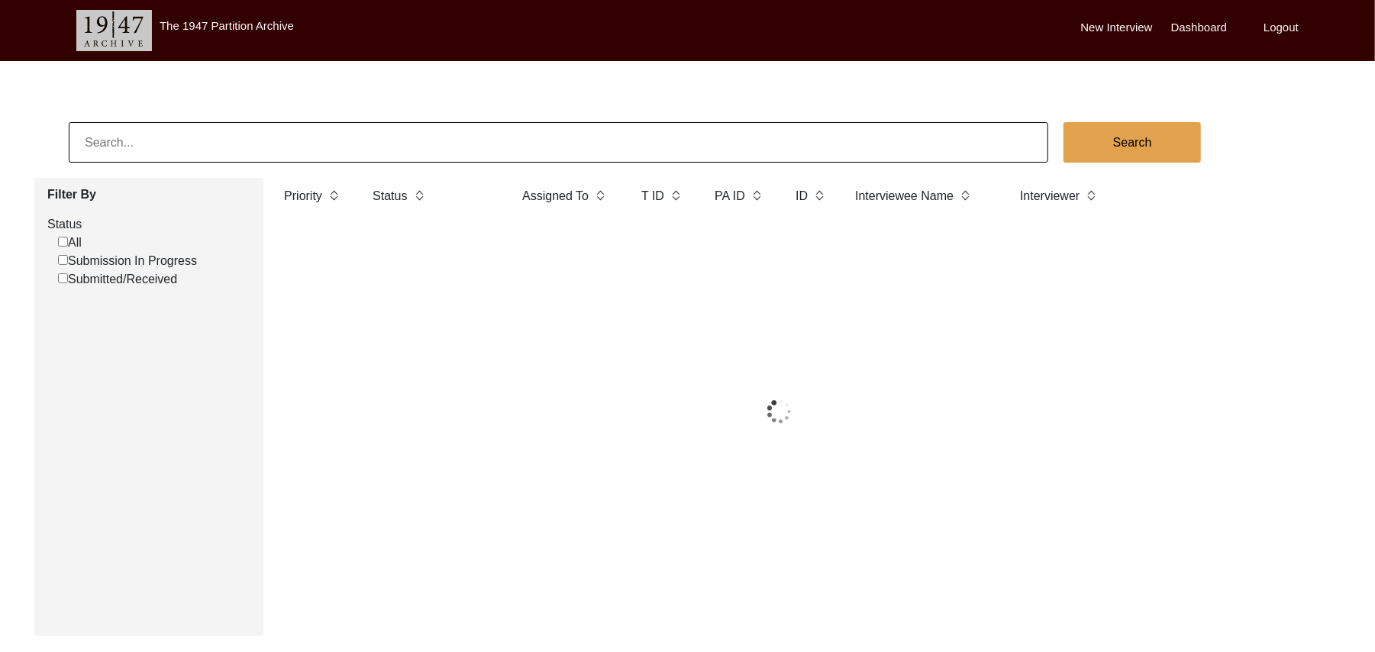
click at [63, 260] on input "Submission In Progress" at bounding box center [63, 260] width 10 height 10
checkbox input "false"
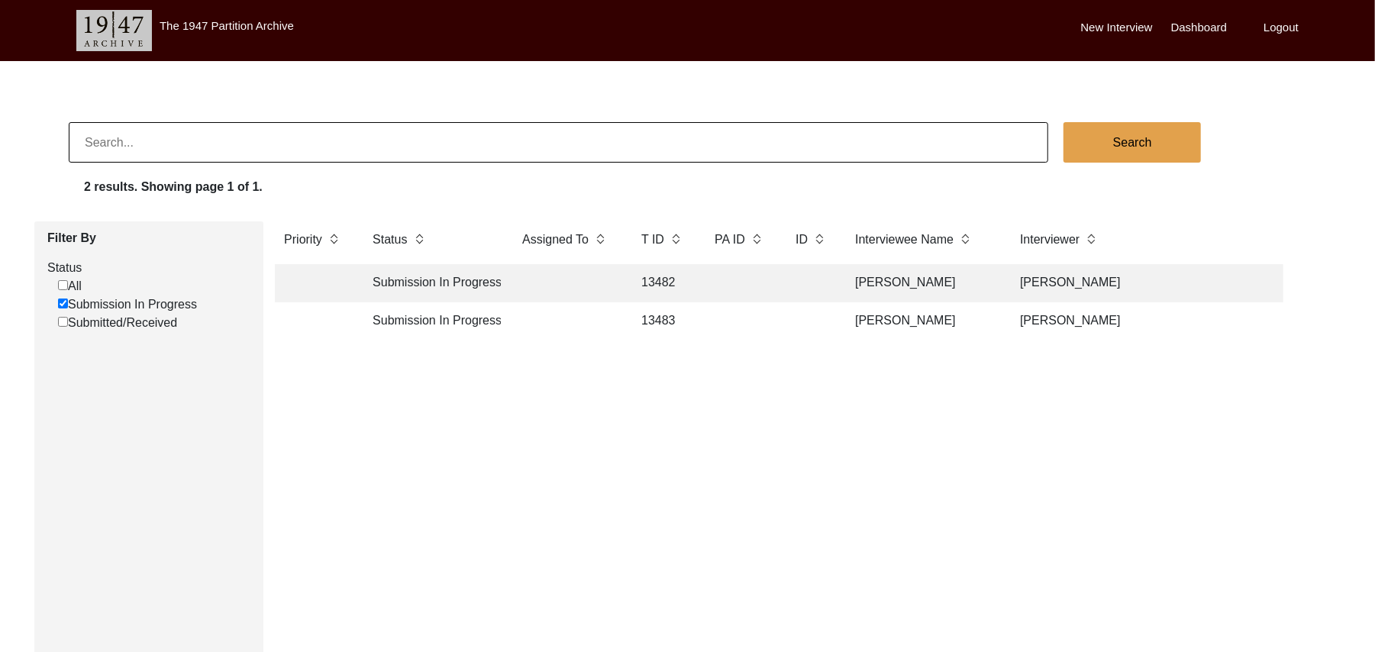
click at [658, 312] on td "13483" at bounding box center [662, 321] width 61 height 38
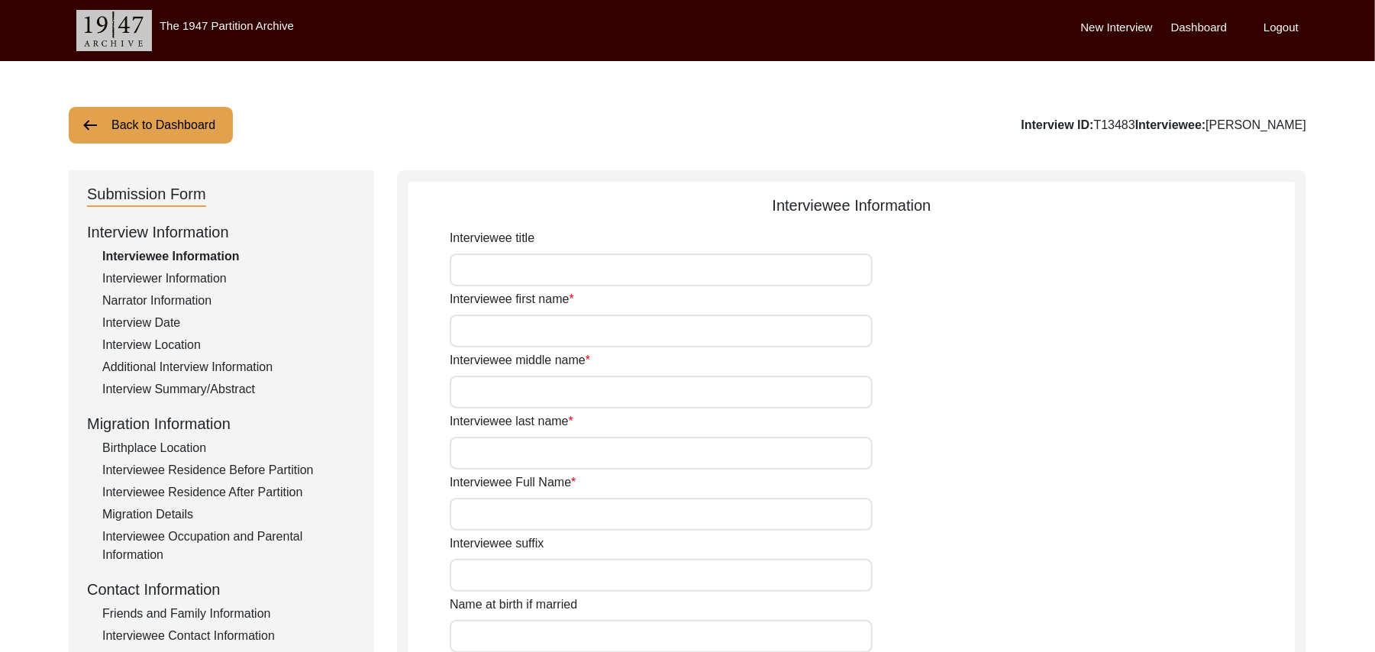
type input "Mr"
type input "[DEMOGRAPHIC_DATA]"
type input "[PERSON_NAME]"
type input "N/A"
type input "[PERSON_NAME]"
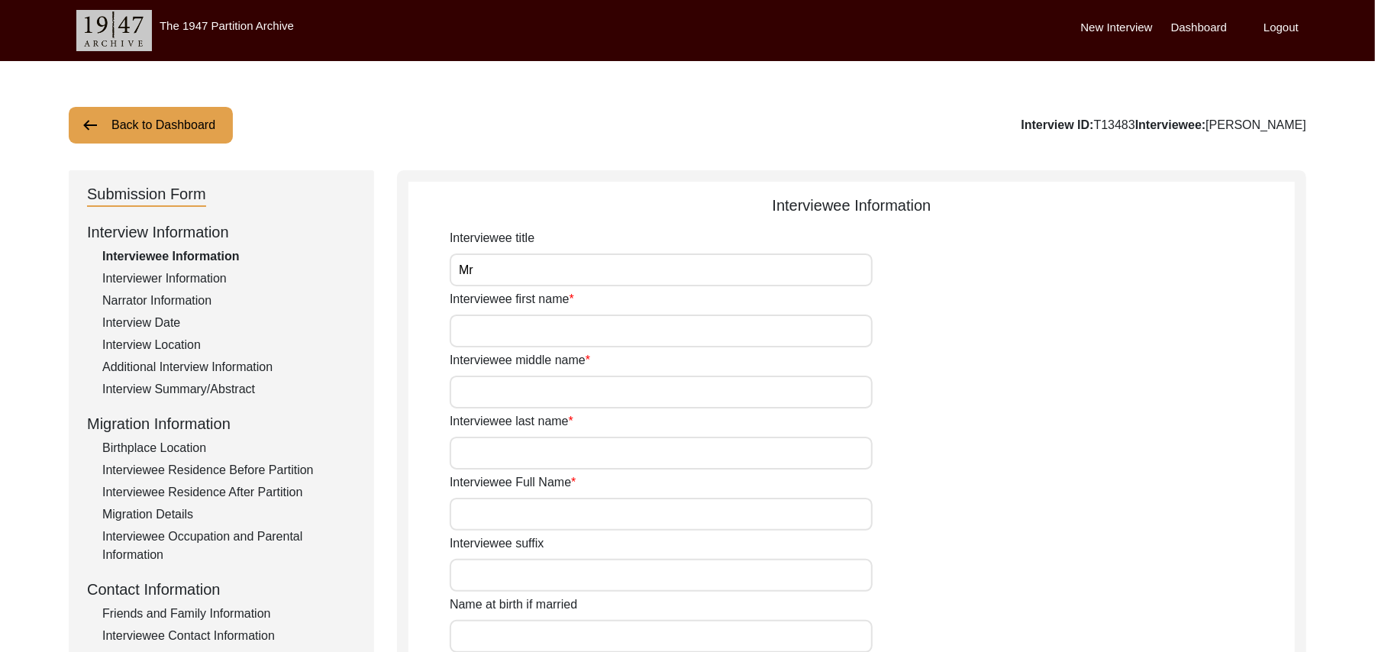
type input "N/A"
type input "[PERSON_NAME]"
type input "1935"
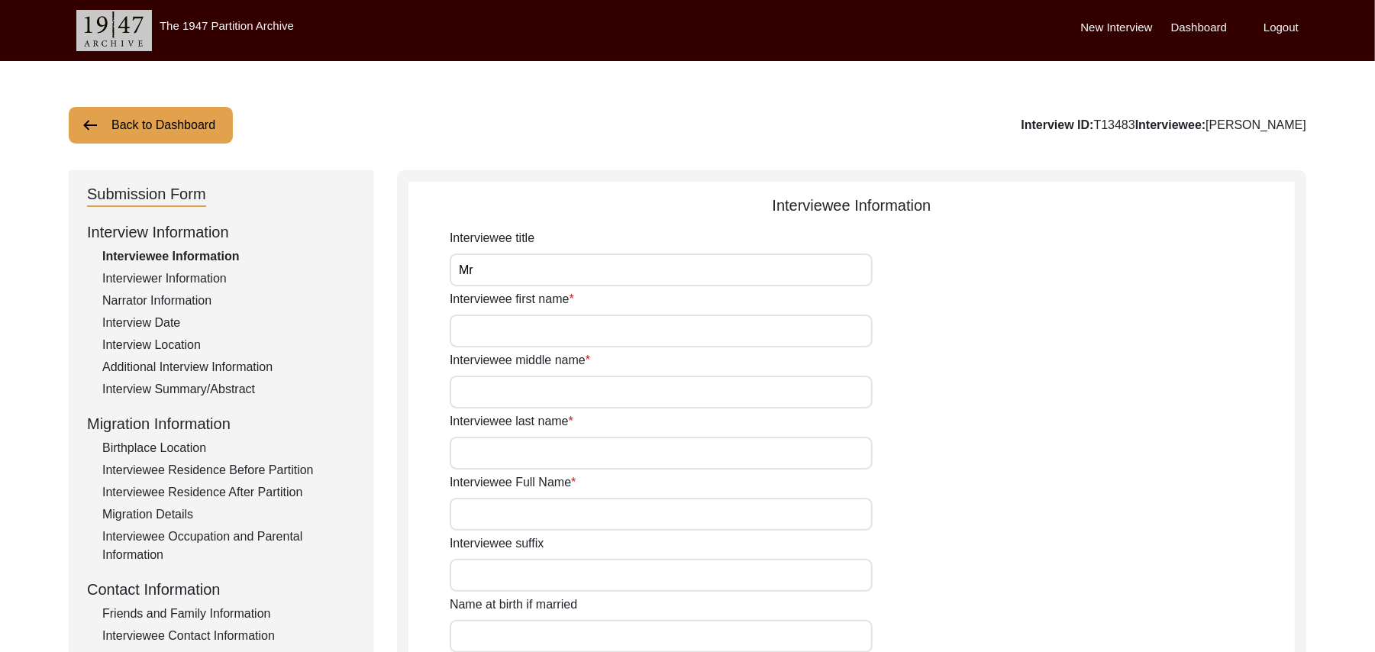
type input "90 Years"
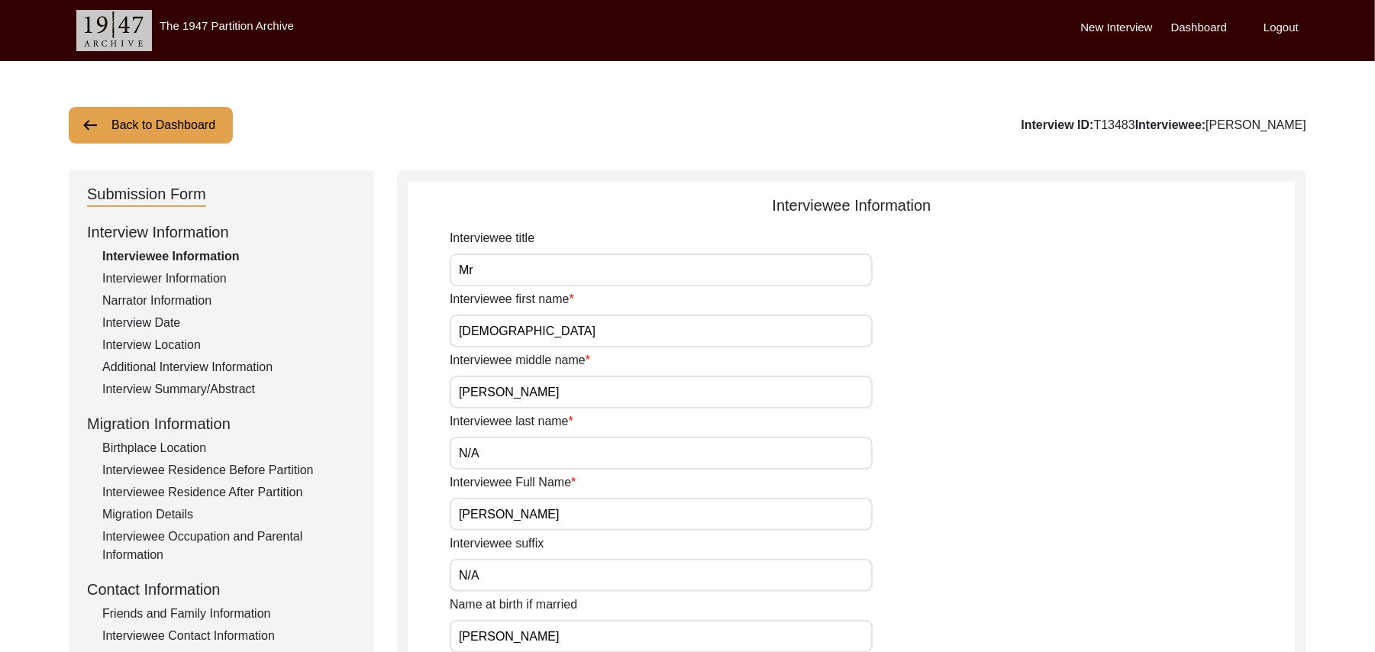
type input "[DEMOGRAPHIC_DATA]"
type input "N/A"
type textarea "N/A"
type input "Punjabi"
type input "Malwai"
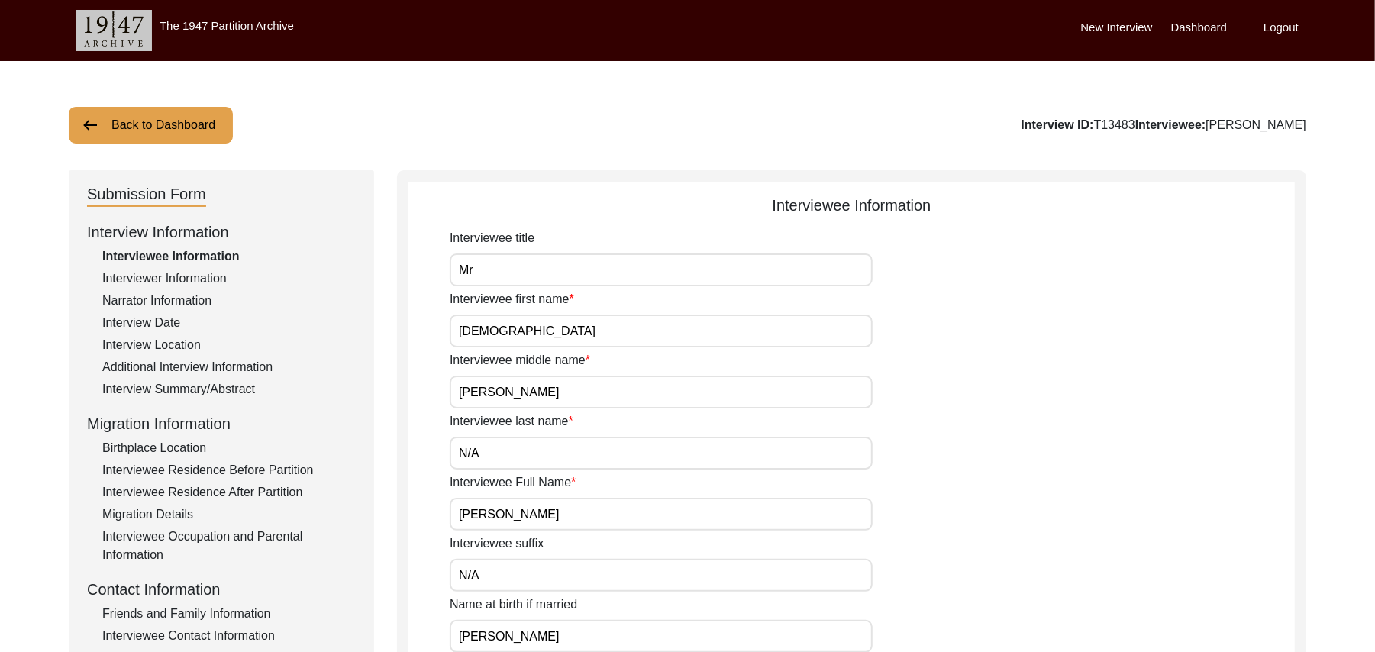
type input "[DEMOGRAPHIC_DATA]"
type input "Araein"
click at [196, 446] on div "Birthplace Location" at bounding box center [229, 448] width 254 height 18
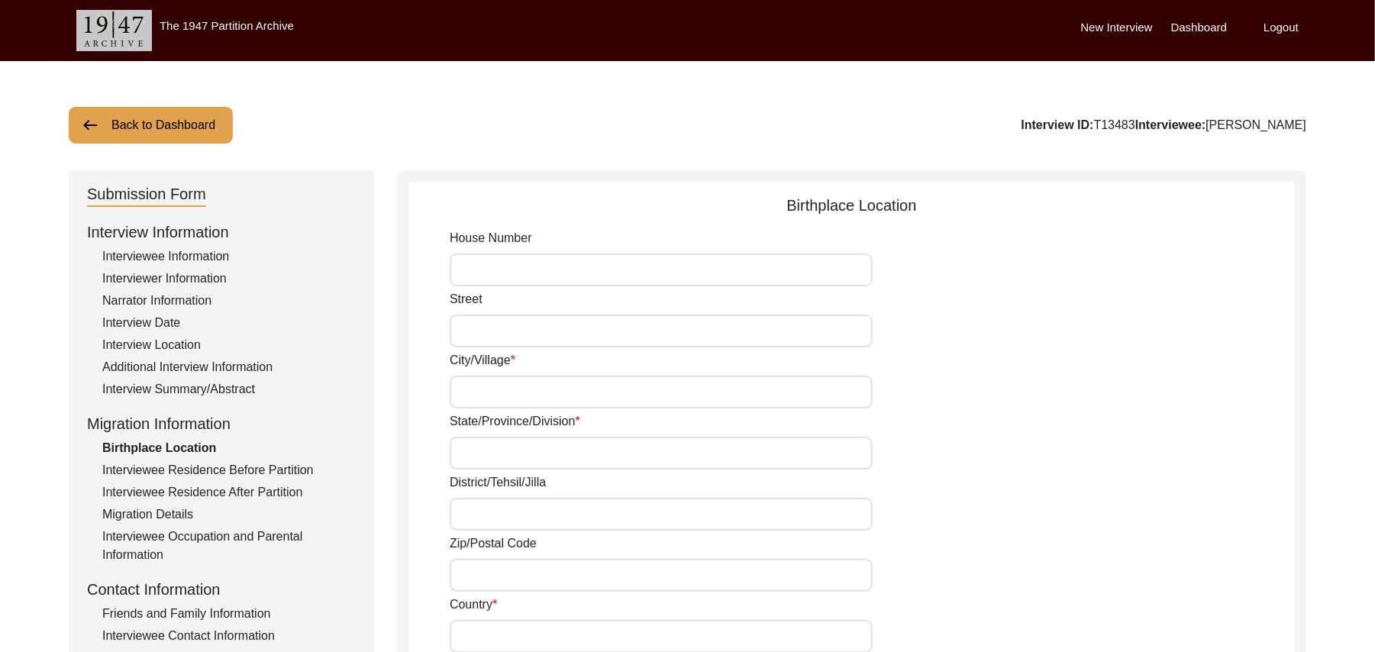
type input "N/A"
type input "Tullewal"
type input "[GEOGRAPHIC_DATA]"
type input "Hoshiarpur/[GEOGRAPHIC_DATA]"
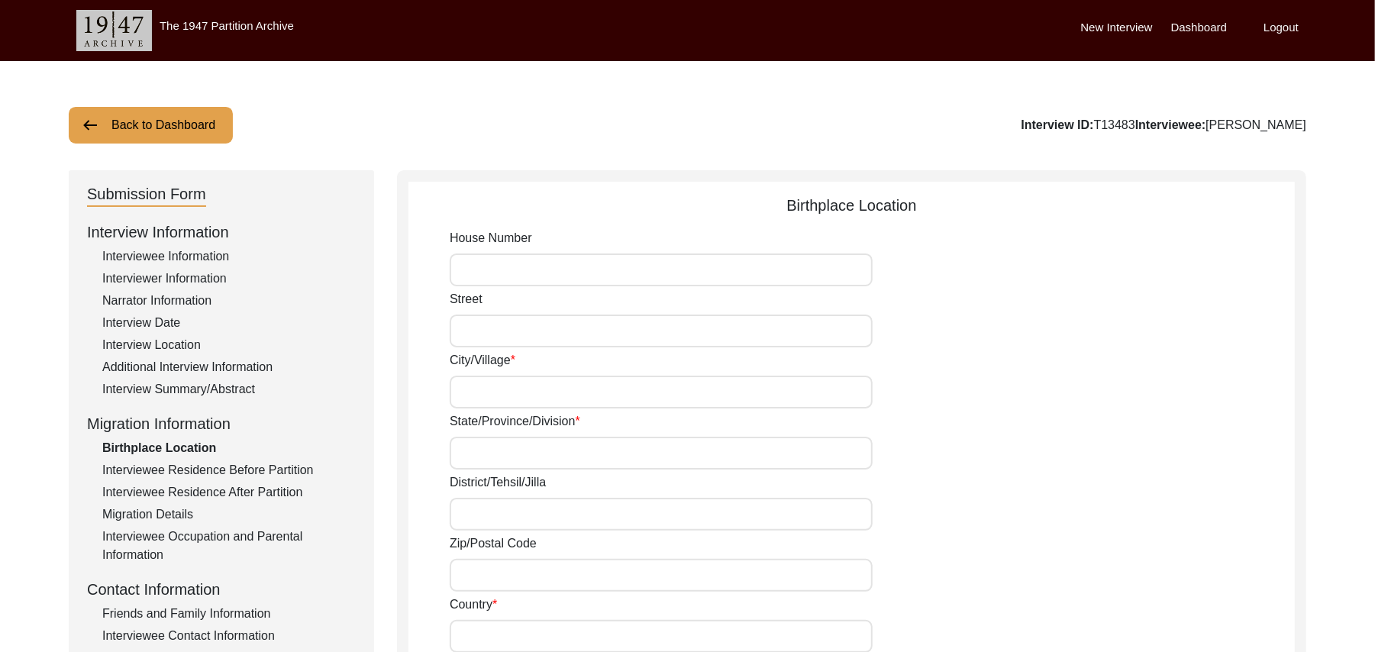
type input "add"
type input "[GEOGRAPHIC_DATA]"
type input "Tullewal"
type input "[GEOGRAPHIC_DATA], [GEOGRAPHIC_DATA], [GEOGRAPHIC_DATA]"
type input "N/A"
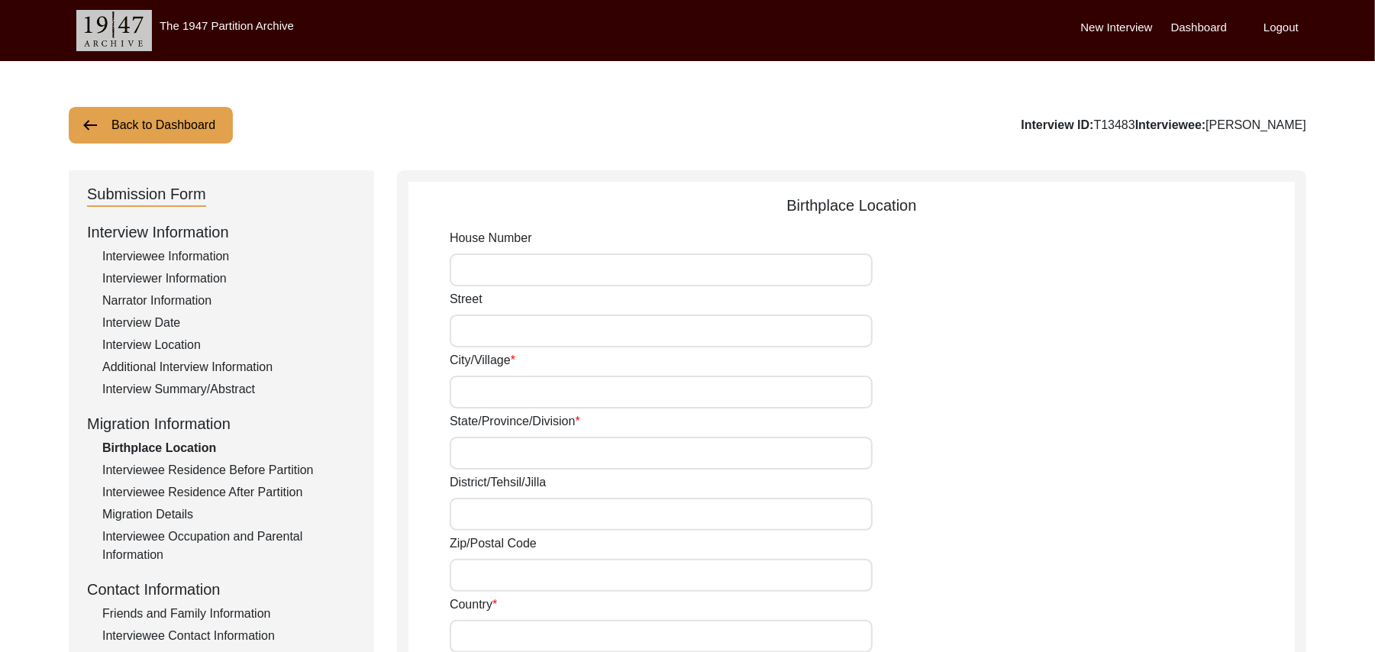
type input "N/A"
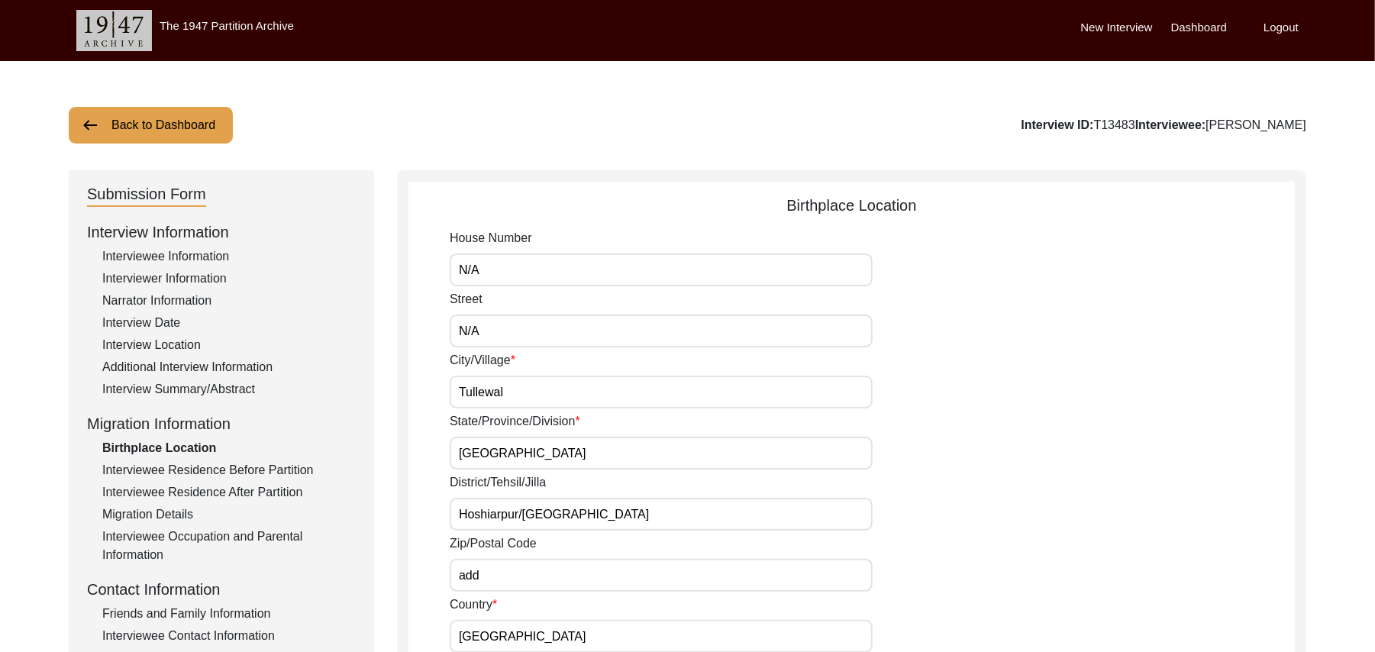
click at [512, 582] on input "add" at bounding box center [661, 575] width 423 height 33
type input "a"
type input "144305"
click at [480, 386] on input "Tullewal" at bounding box center [661, 392] width 423 height 33
click at [486, 389] on input "Tullewal" at bounding box center [661, 392] width 423 height 33
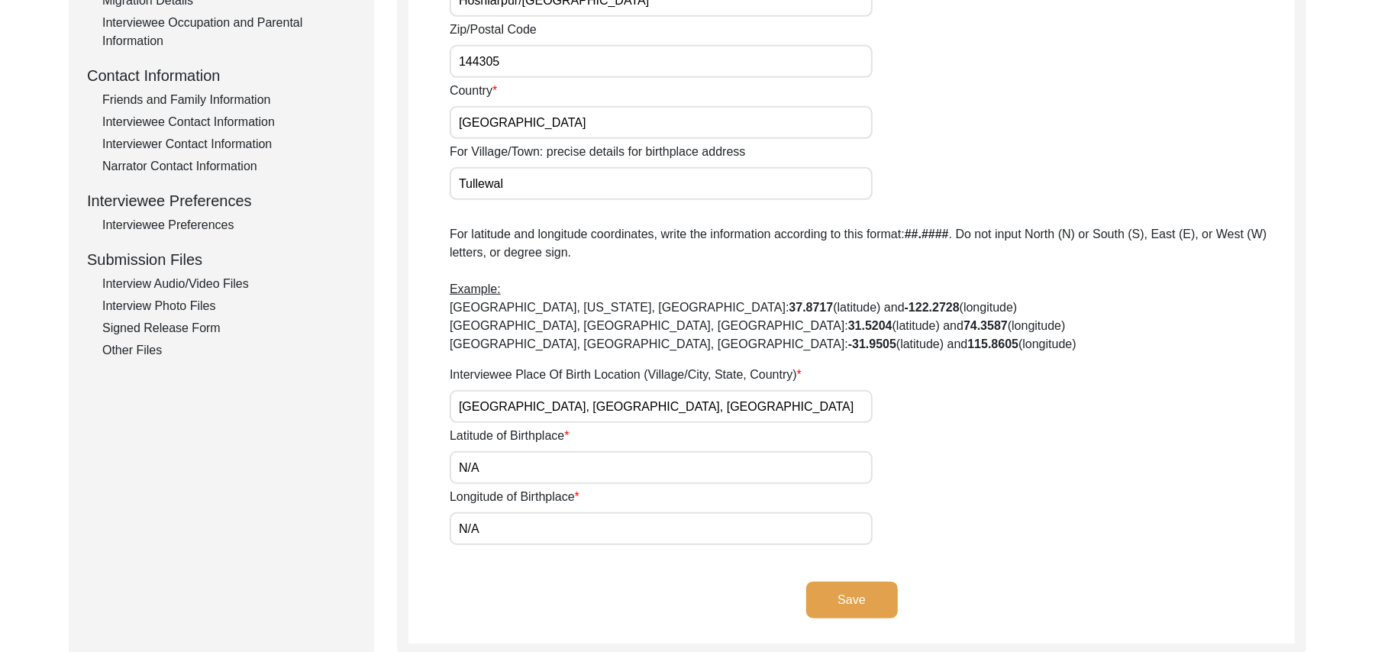
scroll to position [600, 0]
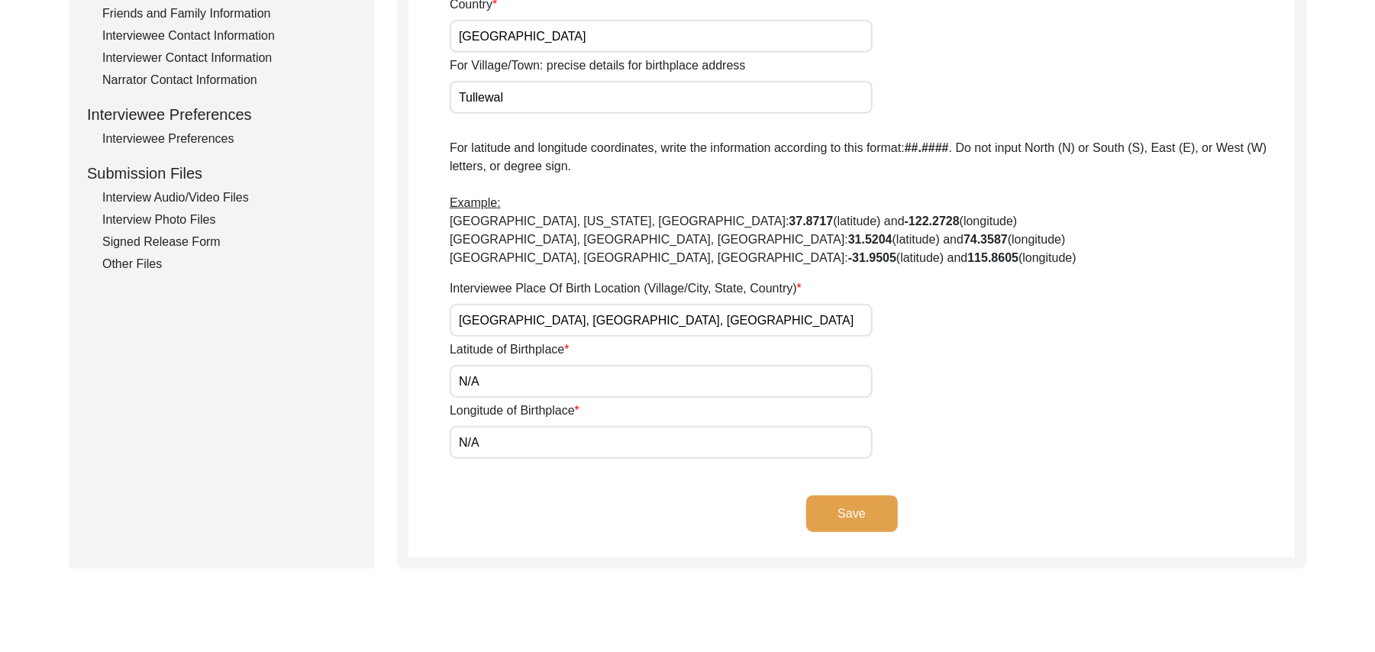
type input "Tulluwal"
click at [863, 513] on button "Save" at bounding box center [852, 514] width 92 height 37
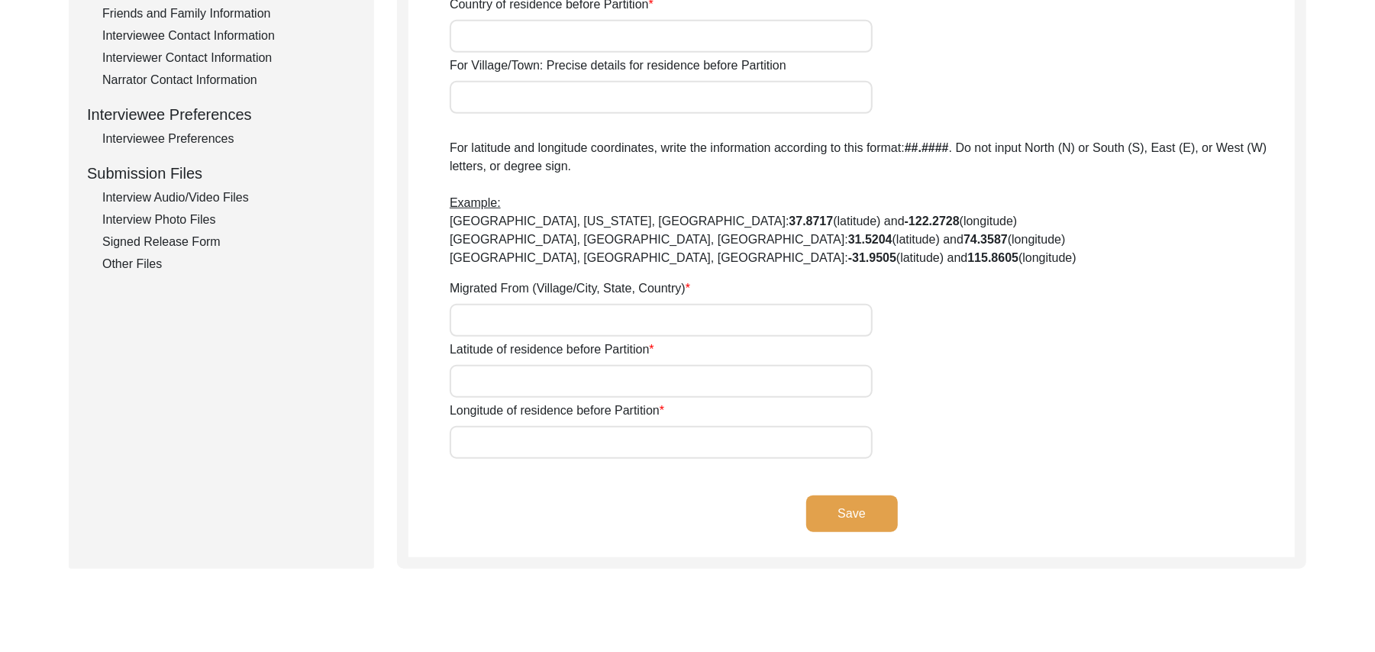
type input "N/A"
type input "Tullewal"
type input "[GEOGRAPHIC_DATA]"
type input "Hoshiarpur/[GEOGRAPHIC_DATA]"
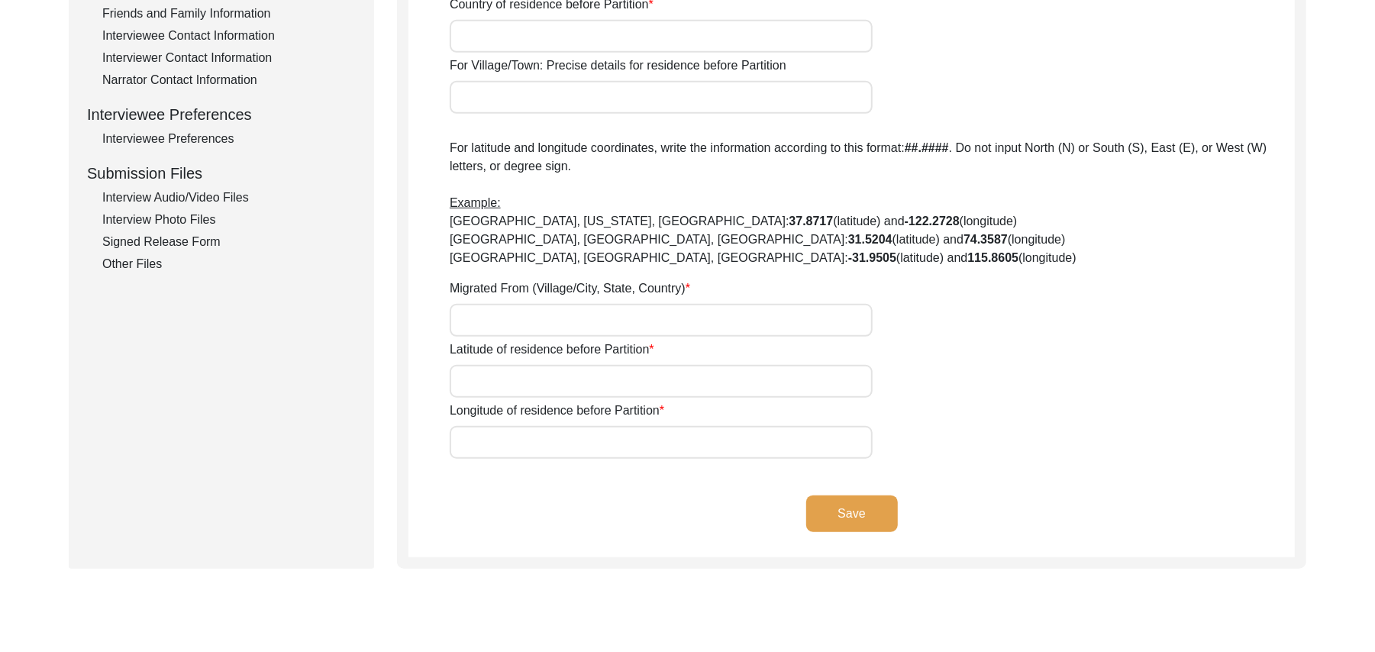
type input "add"
type input "[GEOGRAPHIC_DATA]"
type input "Tullewal"
type input "[GEOGRAPHIC_DATA], [GEOGRAPHIC_DATA], [GEOGRAPHIC_DATA]"
type input "N/A"
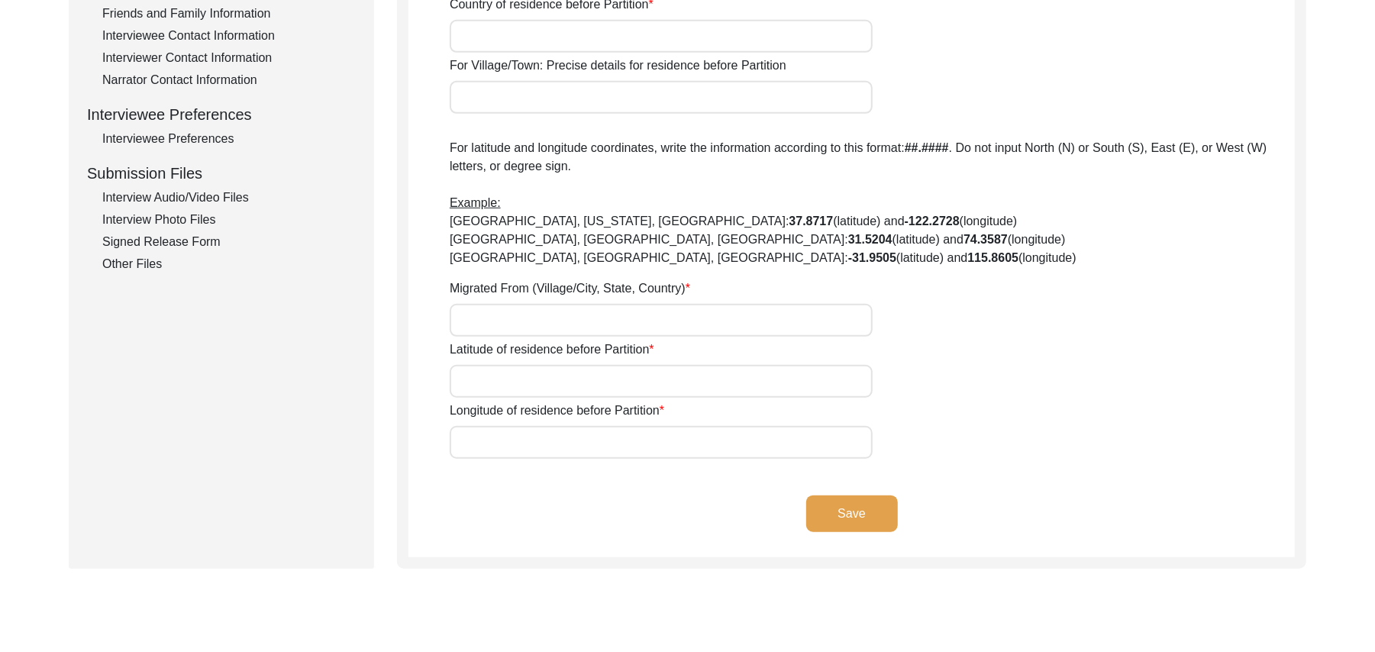
type input "N/A"
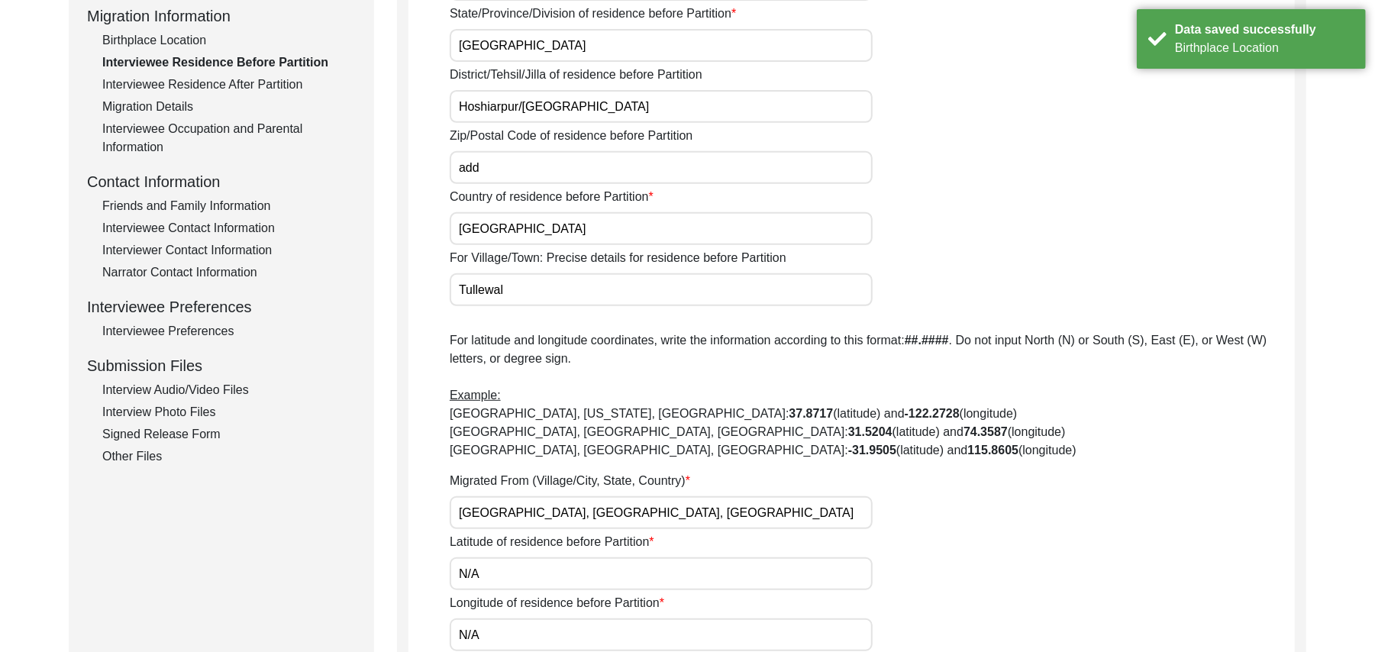
scroll to position [401, 0]
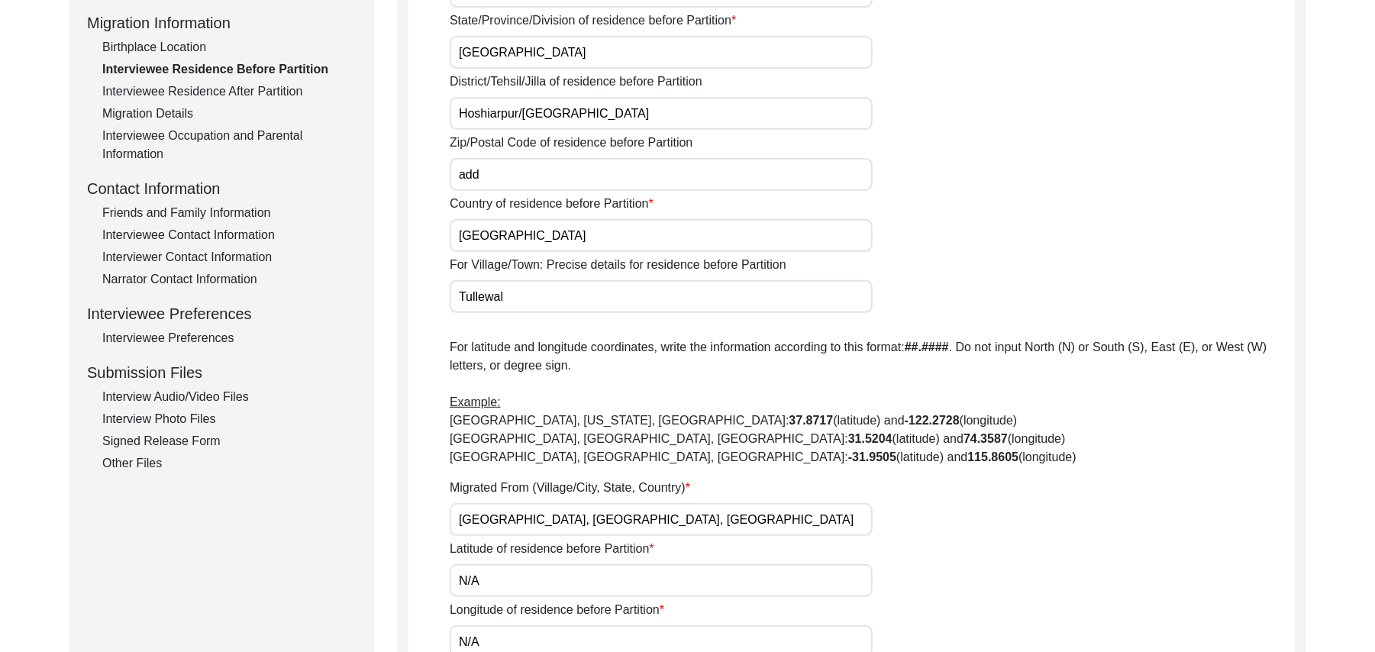
click at [486, 180] on input "add" at bounding box center [661, 174] width 423 height 33
type input "a"
type input "144305"
click at [483, 294] on input "Tullewal" at bounding box center [661, 296] width 423 height 33
type input "Tulluwal"
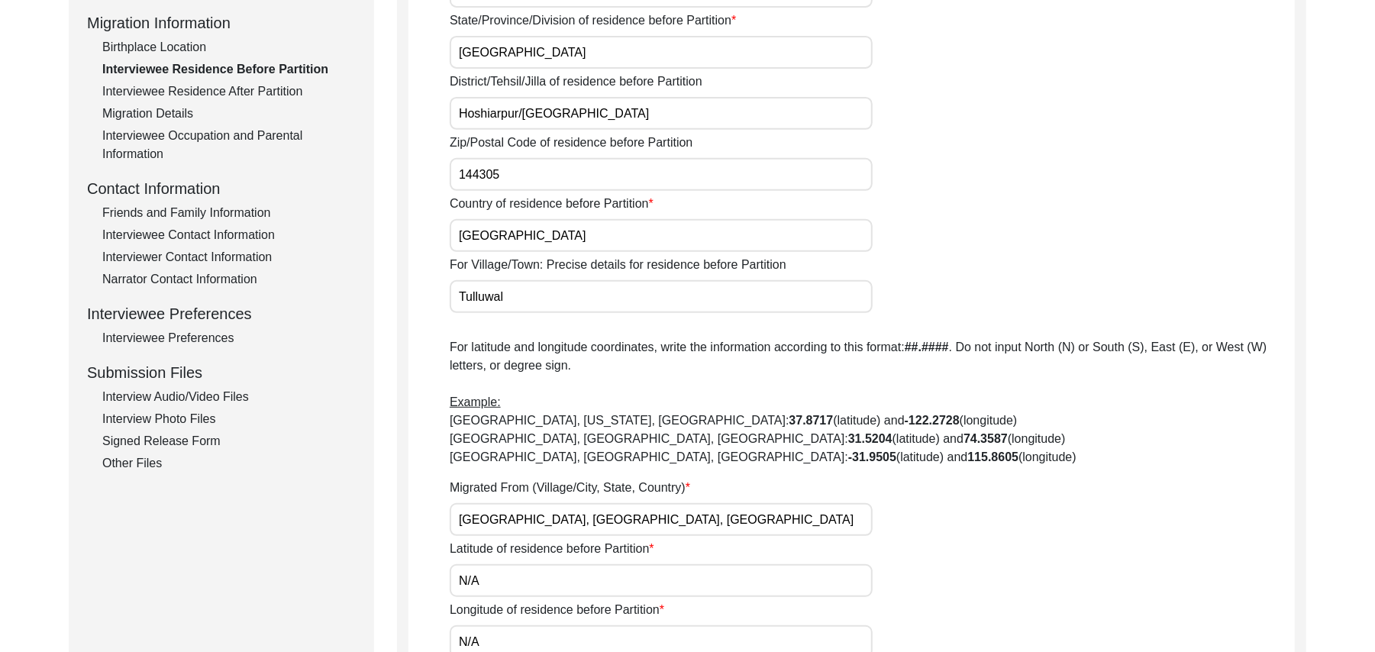
click at [481, 518] on input "[GEOGRAPHIC_DATA], [GEOGRAPHIC_DATA], [GEOGRAPHIC_DATA]" at bounding box center [661, 519] width 423 height 33
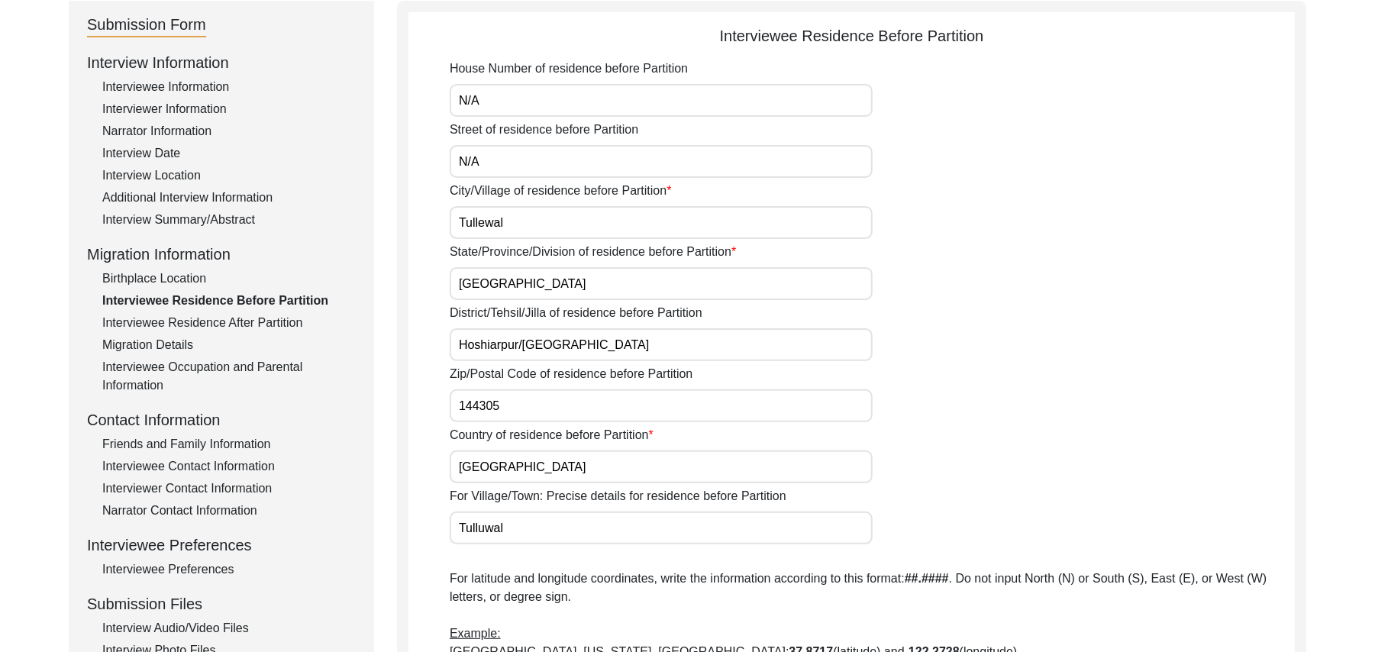
scroll to position [142, 0]
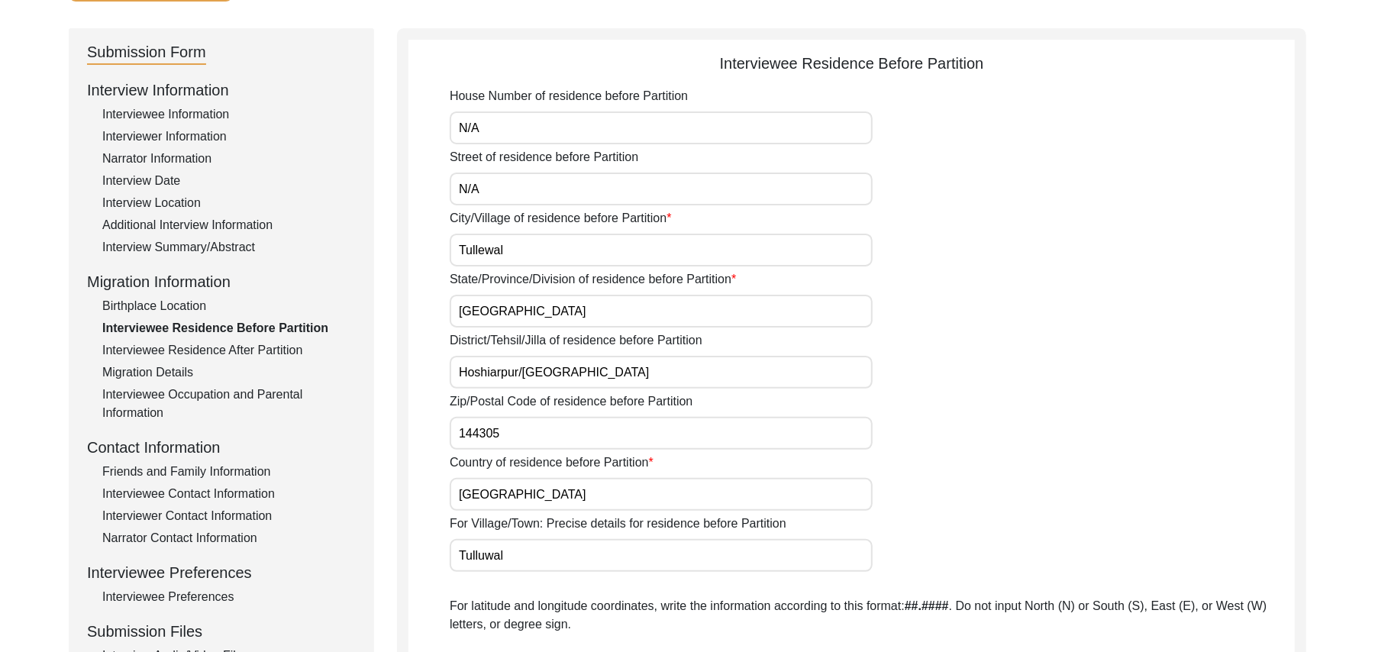
type input "[GEOGRAPHIC_DATA], [GEOGRAPHIC_DATA], [GEOGRAPHIC_DATA]"
click at [480, 249] on input "Tullewal" at bounding box center [661, 250] width 423 height 33
click at [481, 246] on input "Tullewal" at bounding box center [661, 250] width 423 height 33
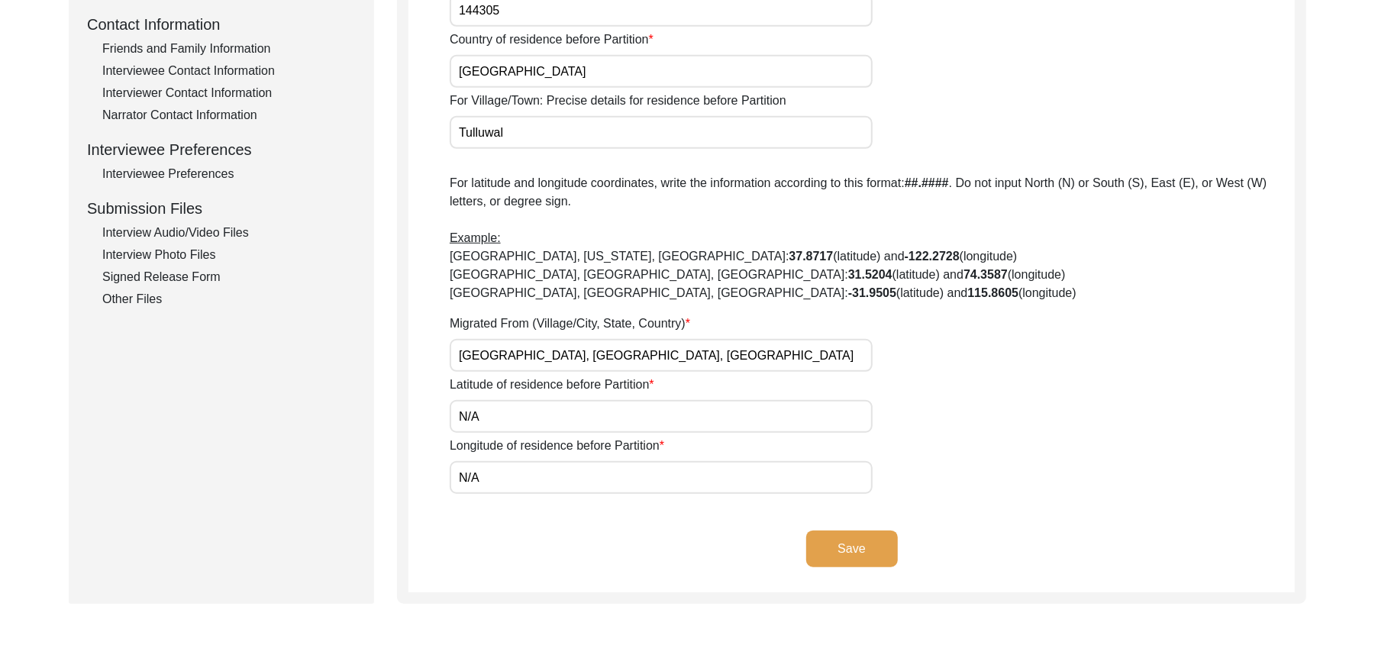
scroll to position [660, 0]
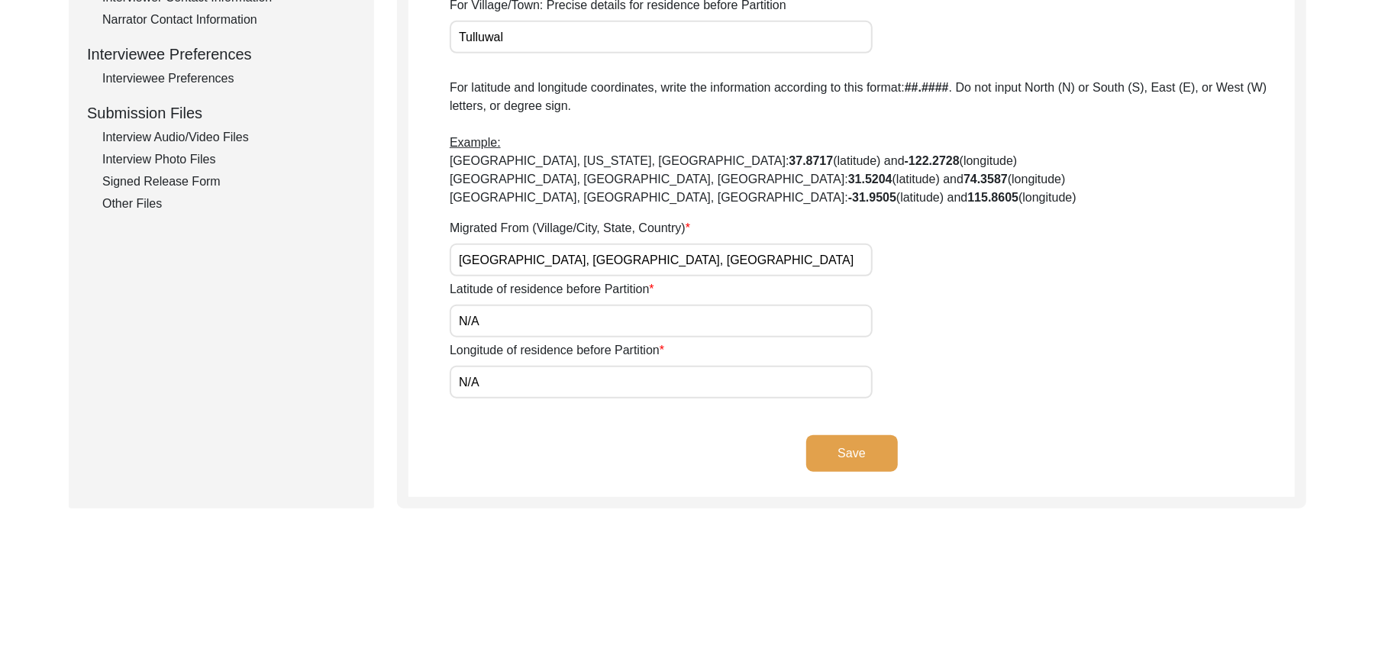
type input "Tulluwal"
click at [865, 450] on button "Save" at bounding box center [852, 453] width 92 height 37
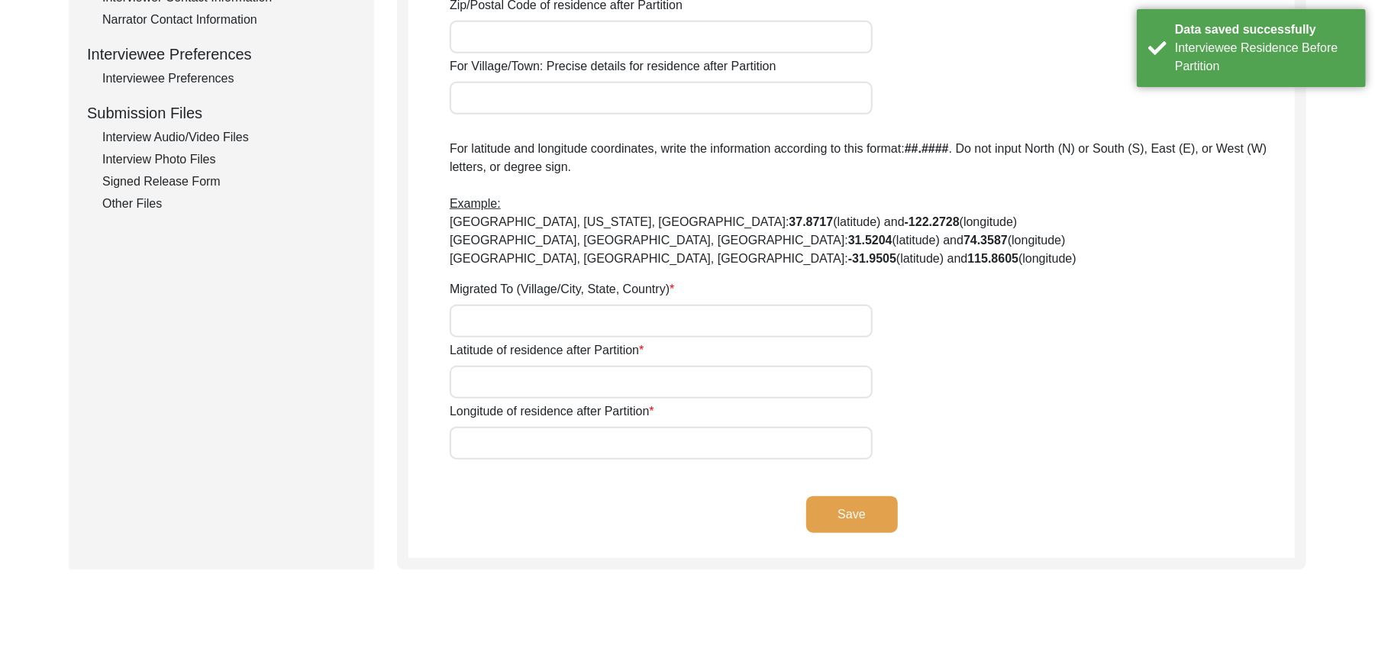
type input "Yes"
type input "N/A"
type input "Chak 384JB Easpur"
type input "[PERSON_NAME]/ [PERSON_NAME]"
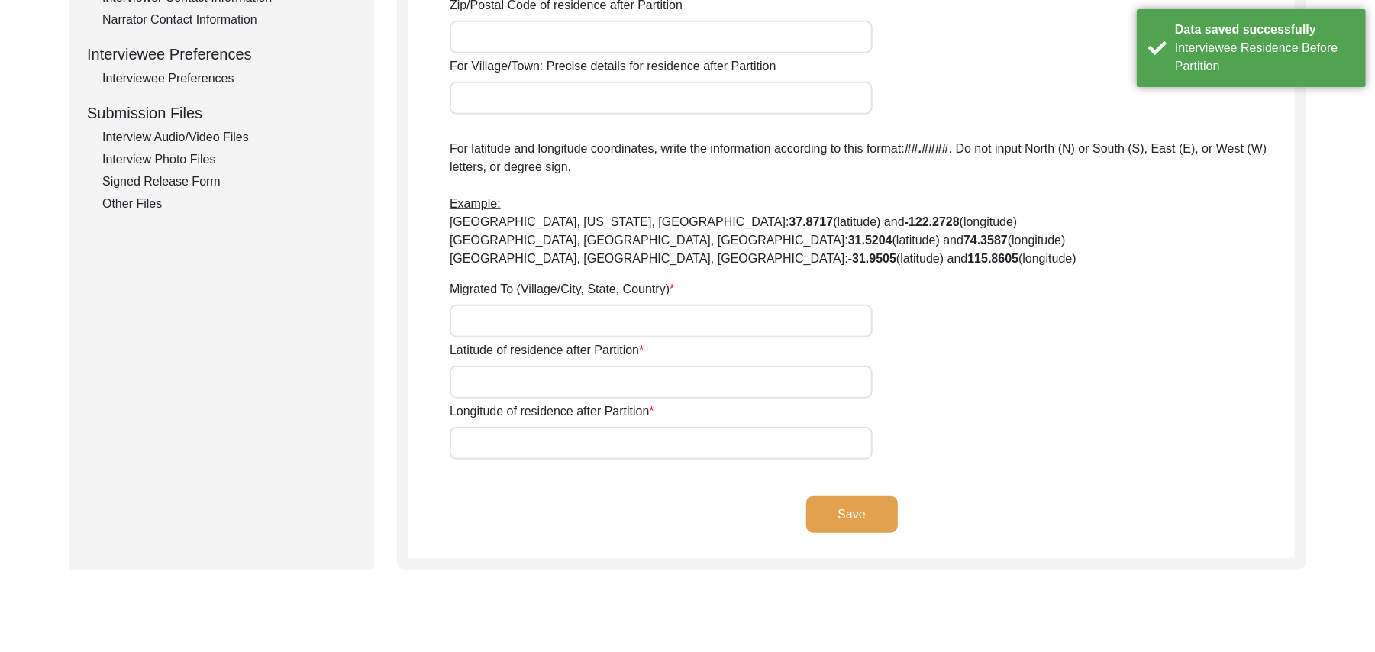
type input "[GEOGRAPHIC_DATA]"
type input "36070"
type input "Chak 384JB/ [GEOGRAPHIC_DATA] [PERSON_NAME]"
type input "Chak 384JB Easpur, [GEOGRAPHIC_DATA], [GEOGRAPHIC_DATA]"
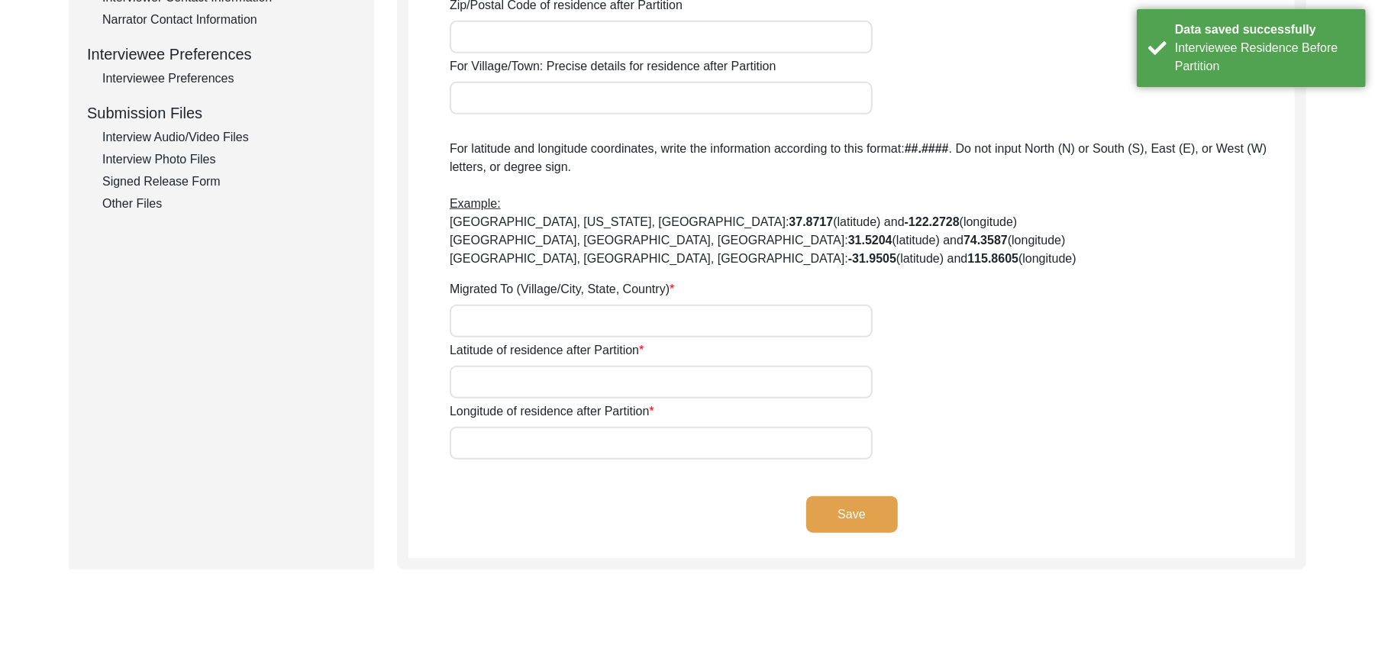
type input "N/A"
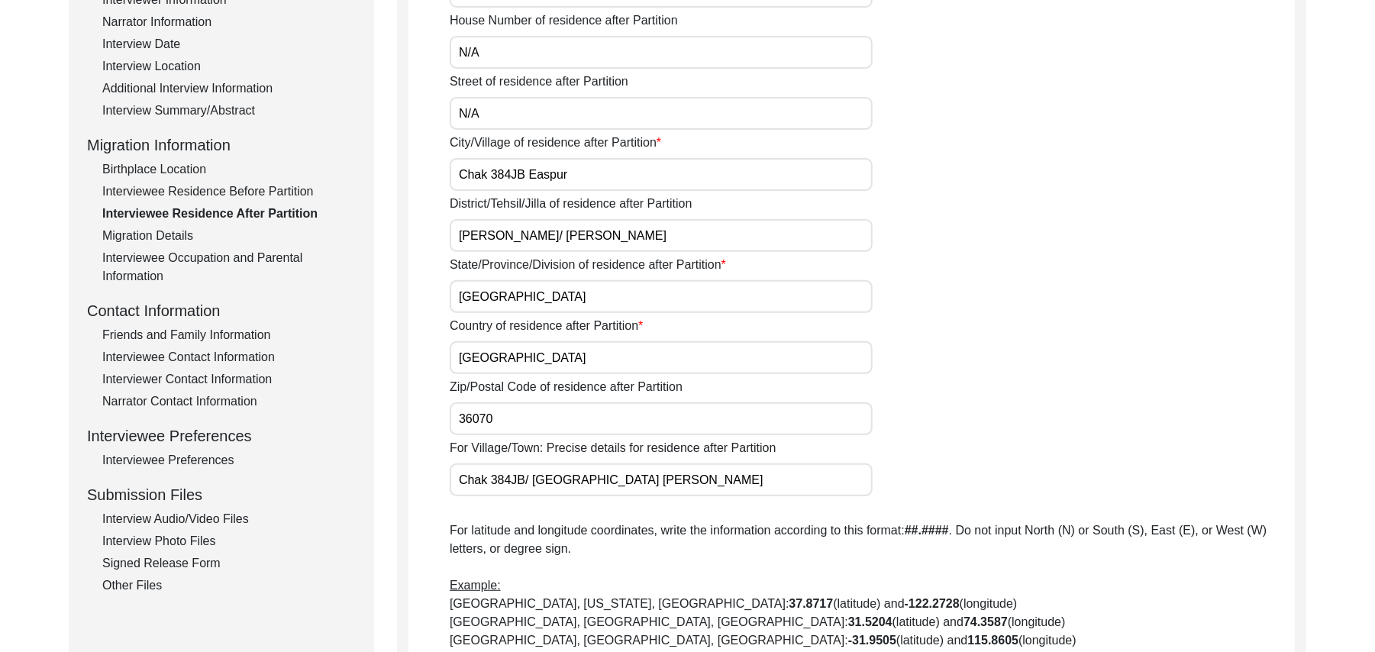
scroll to position [183, 0]
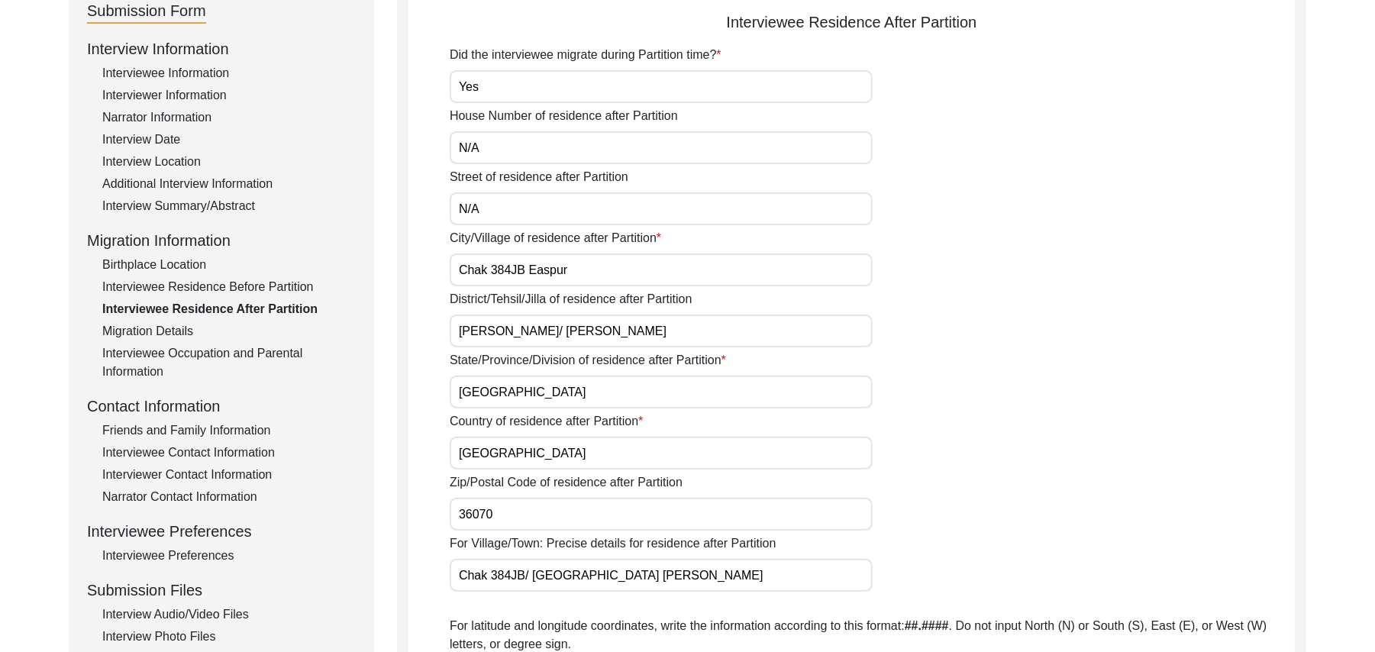
click at [157, 261] on div "Birthplace Location" at bounding box center [229, 265] width 254 height 18
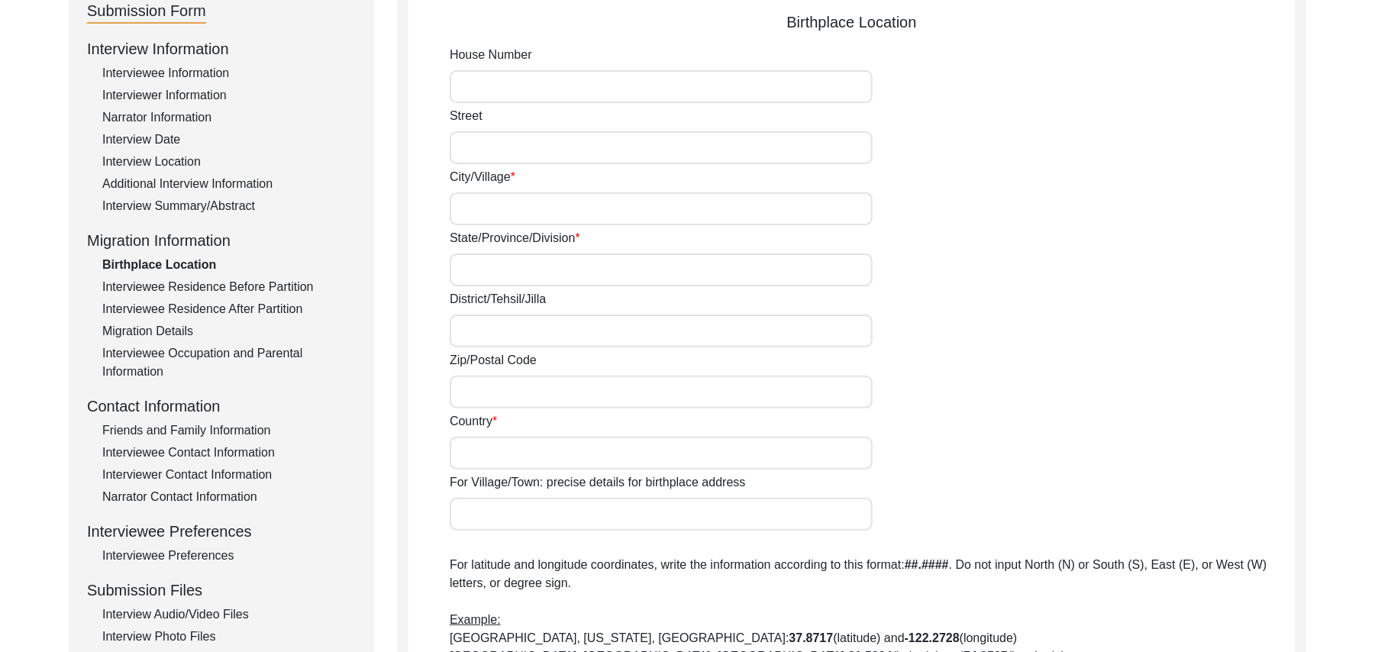
type input "N/A"
type input "Tulluwal"
type input "[GEOGRAPHIC_DATA]"
type input "Hoshiarpur/[GEOGRAPHIC_DATA]"
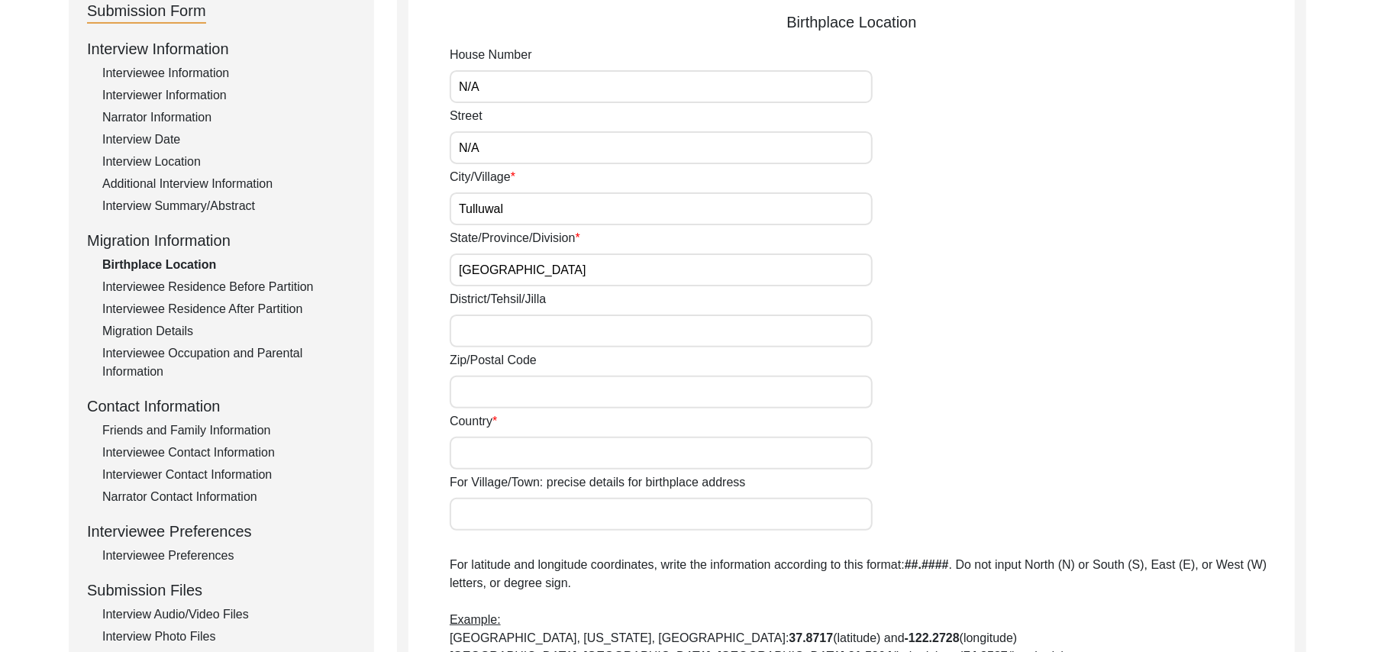
type input "144305"
type input "[GEOGRAPHIC_DATA]"
type input "Tullewal"
type input "[GEOGRAPHIC_DATA], [GEOGRAPHIC_DATA], [GEOGRAPHIC_DATA]"
type input "N/A"
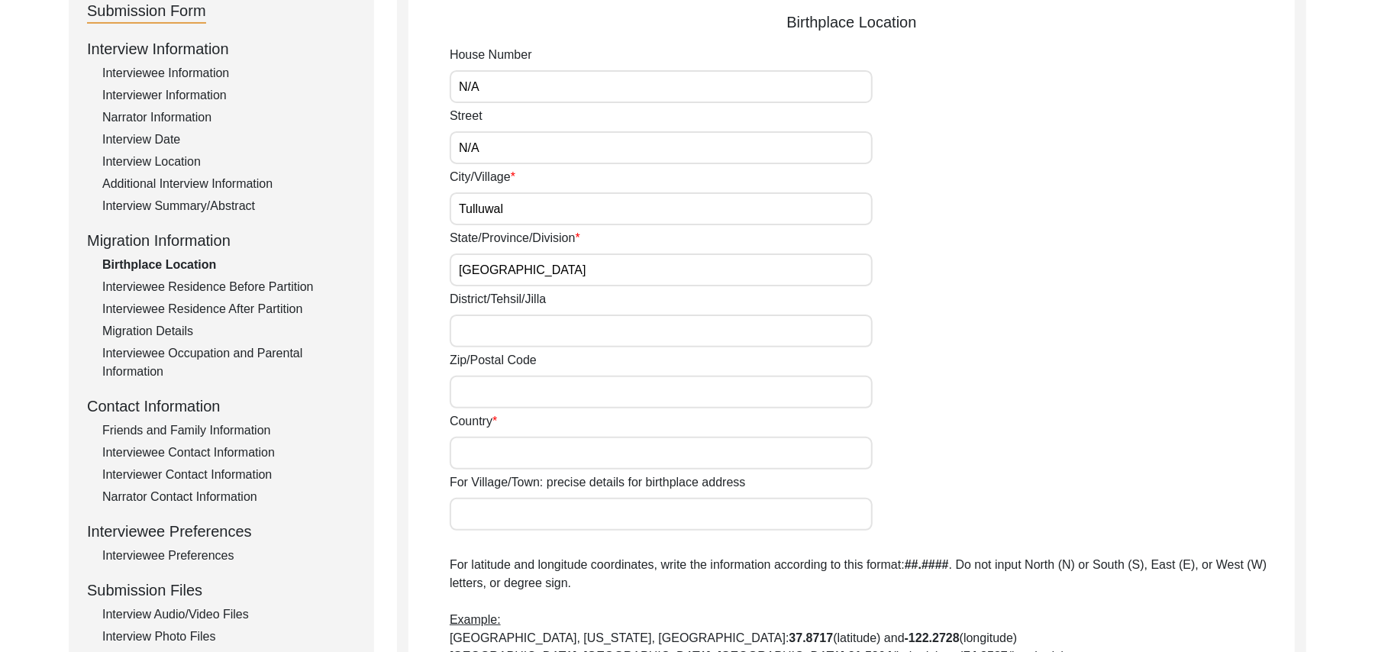
type input "N/A"
click at [483, 513] on input "Tullewal" at bounding box center [661, 514] width 423 height 33
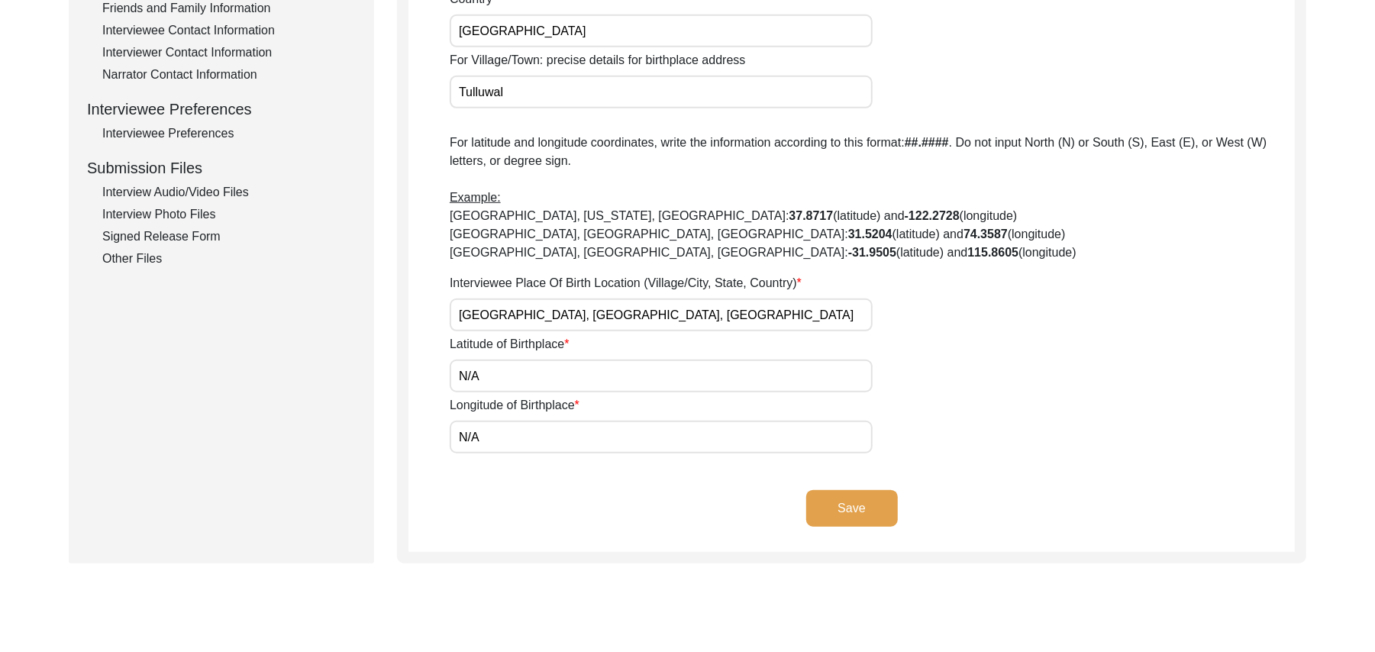
scroll to position [734, 0]
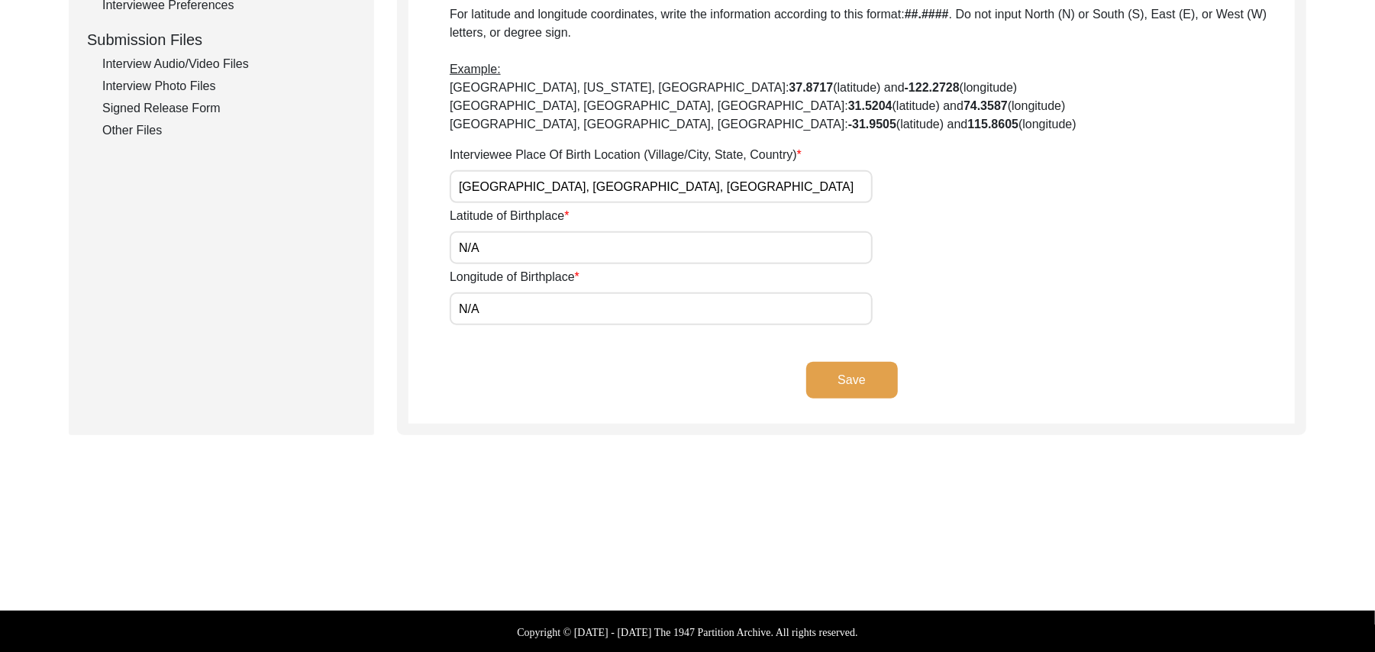
type input "Tulluwal"
click at [483, 189] on input "[GEOGRAPHIC_DATA], [GEOGRAPHIC_DATA], [GEOGRAPHIC_DATA]" at bounding box center [661, 186] width 423 height 33
type input "[GEOGRAPHIC_DATA], [GEOGRAPHIC_DATA], [GEOGRAPHIC_DATA]"
click at [822, 374] on button "Save" at bounding box center [852, 380] width 92 height 37
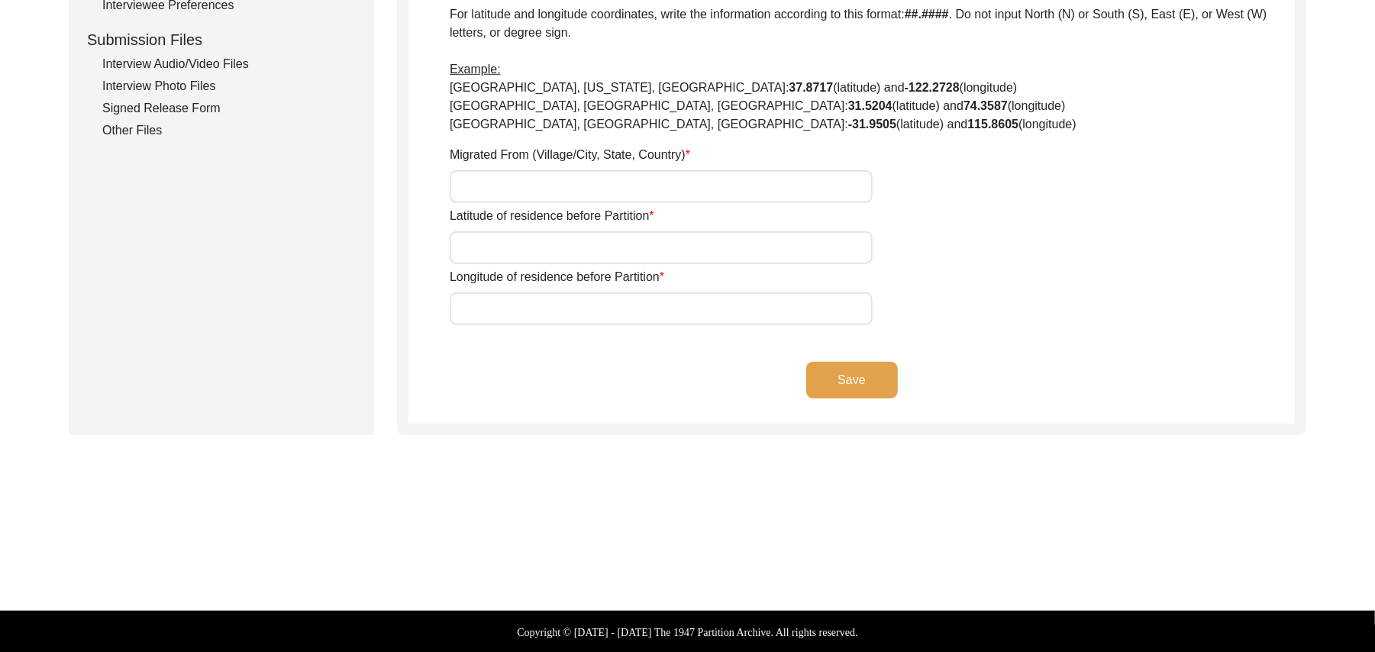
type input "N/A"
type input "Tulluwal"
type input "[GEOGRAPHIC_DATA]"
type input "Hoshiarpur/[GEOGRAPHIC_DATA]"
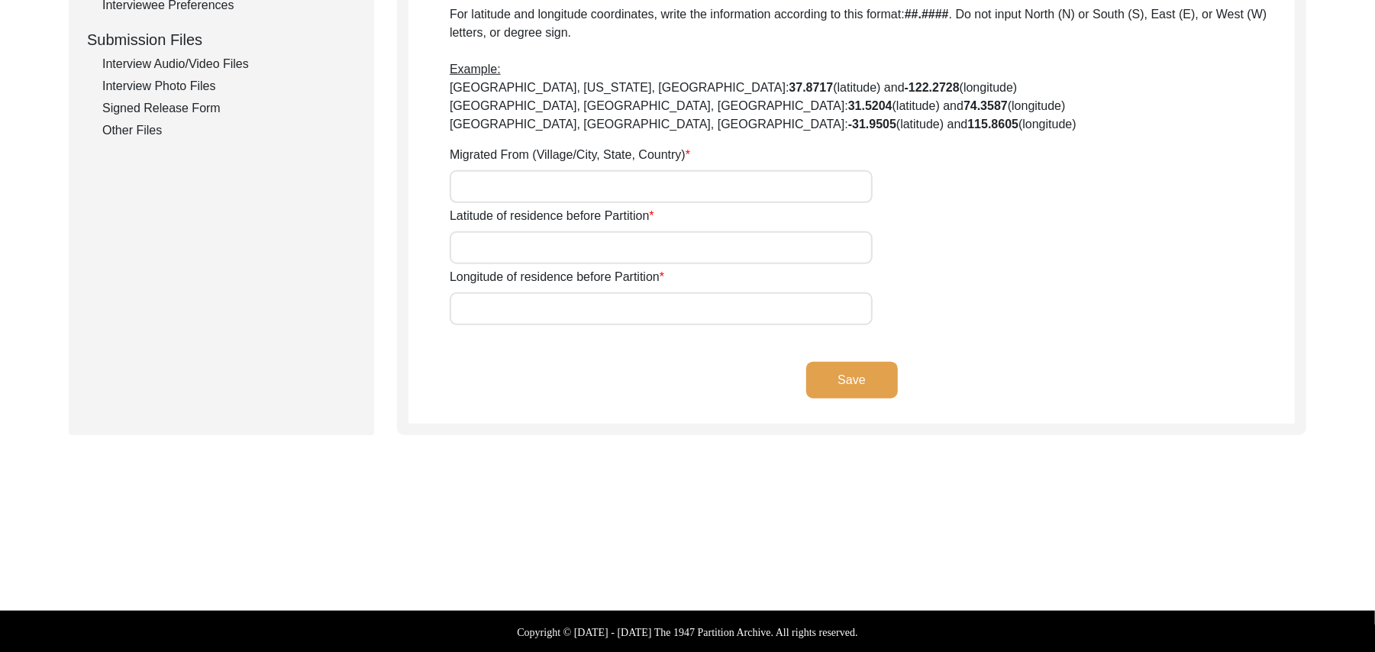
type input "144305"
type input "[GEOGRAPHIC_DATA]"
type input "Tulluwal"
type input "[GEOGRAPHIC_DATA], [GEOGRAPHIC_DATA], [GEOGRAPHIC_DATA]"
type input "N/A"
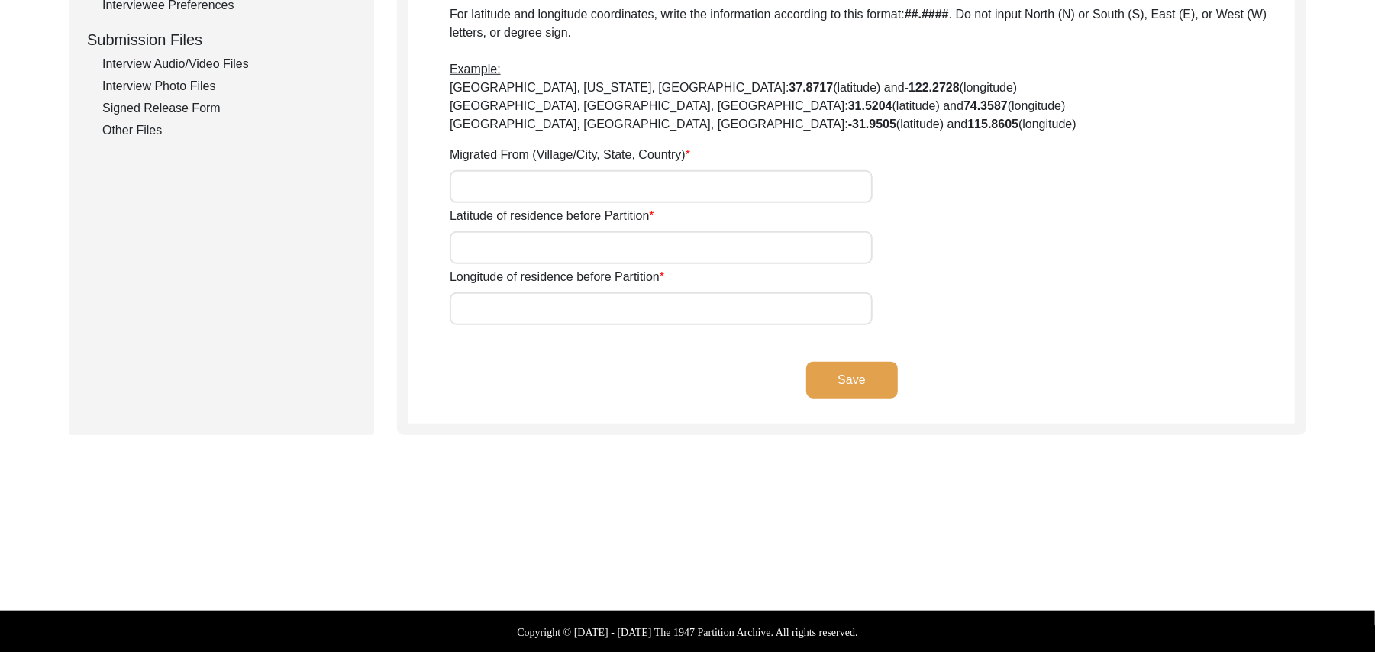
type input "N/A"
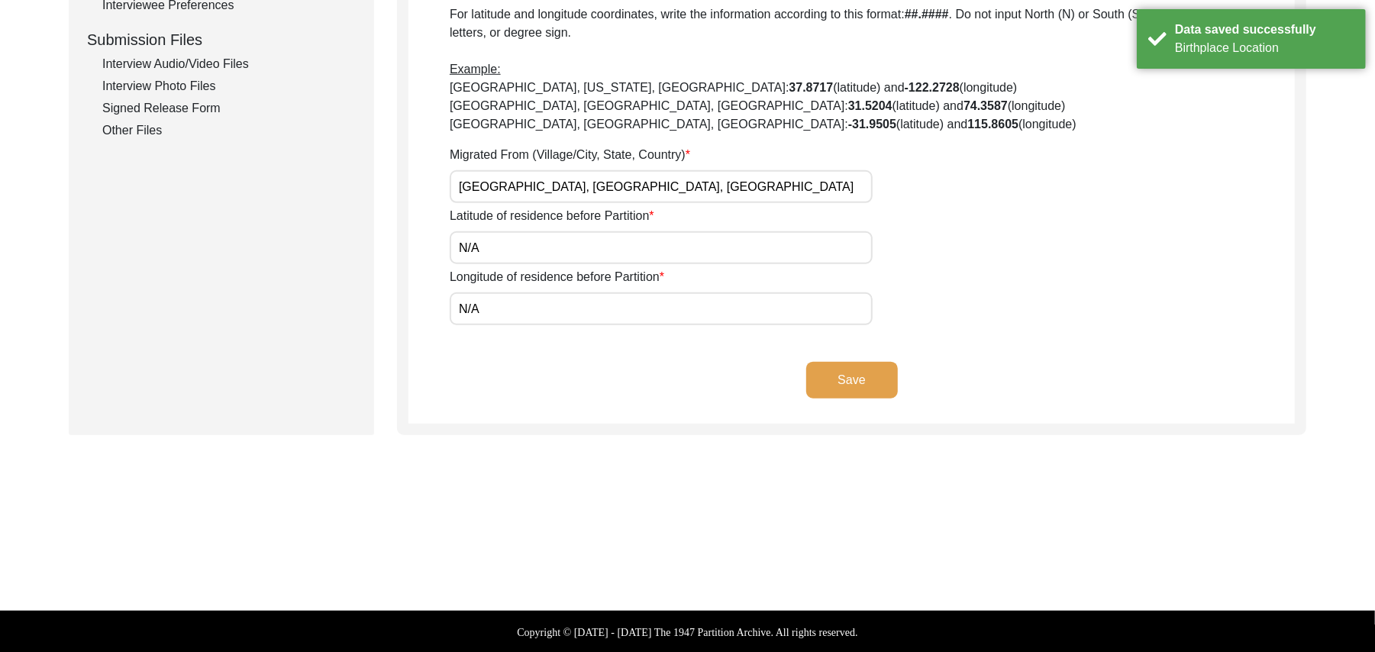
click at [822, 376] on button "Save" at bounding box center [852, 380] width 92 height 37
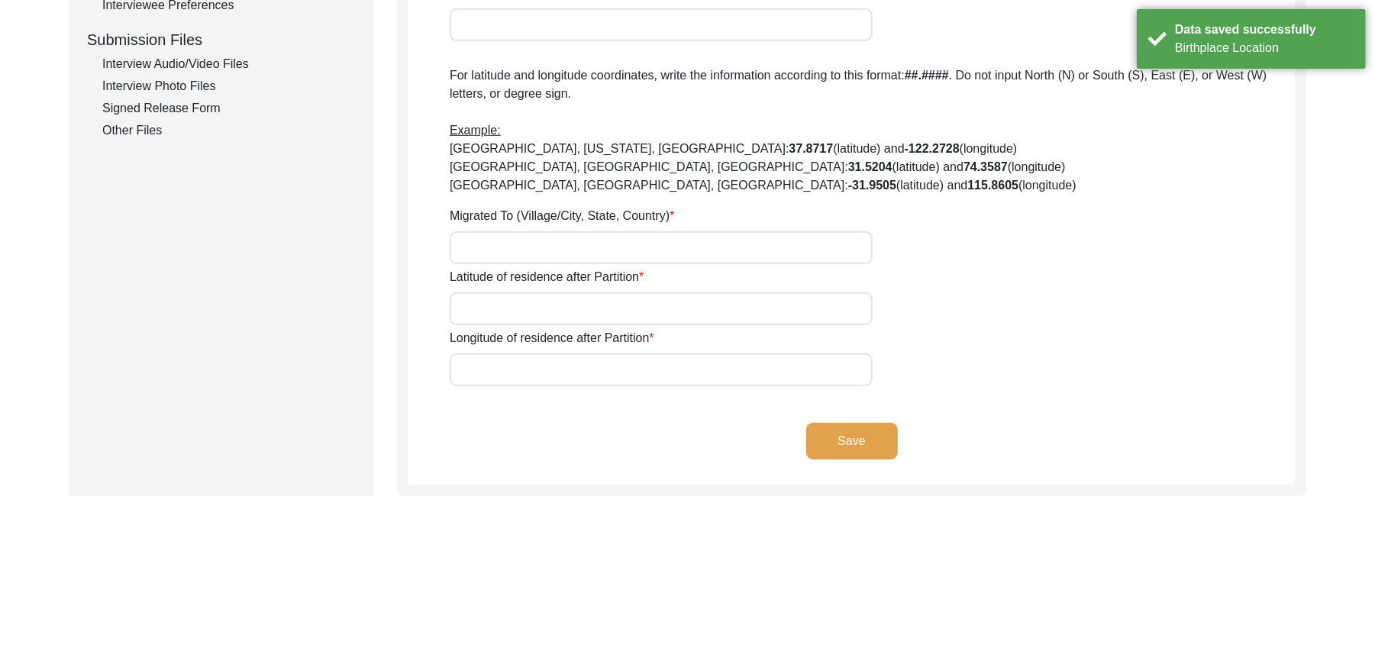
type input "Yes"
type input "N/A"
type input "Chak 384JB Easpur"
type input "[PERSON_NAME]/ [PERSON_NAME]"
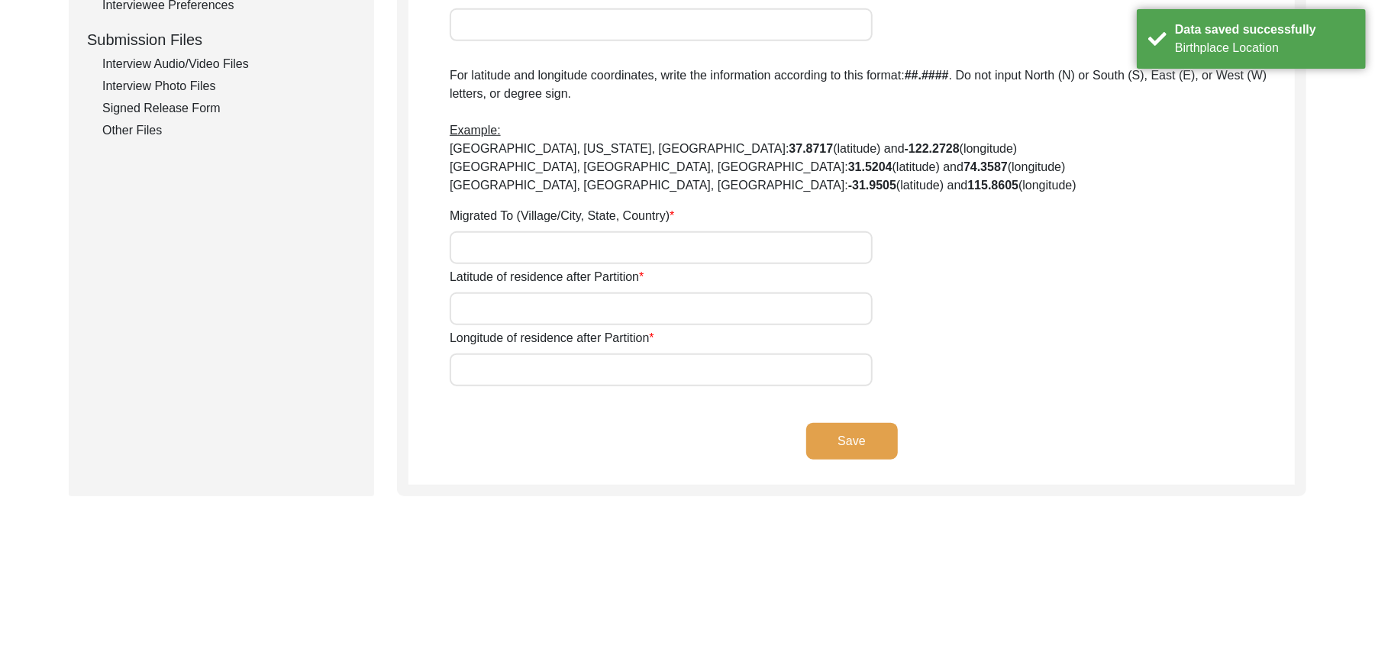
type input "[GEOGRAPHIC_DATA]"
type input "36070"
type input "Chak 384JB/ [GEOGRAPHIC_DATA] [PERSON_NAME]"
type input "Chak 384JB Easpur, [GEOGRAPHIC_DATA], [GEOGRAPHIC_DATA]"
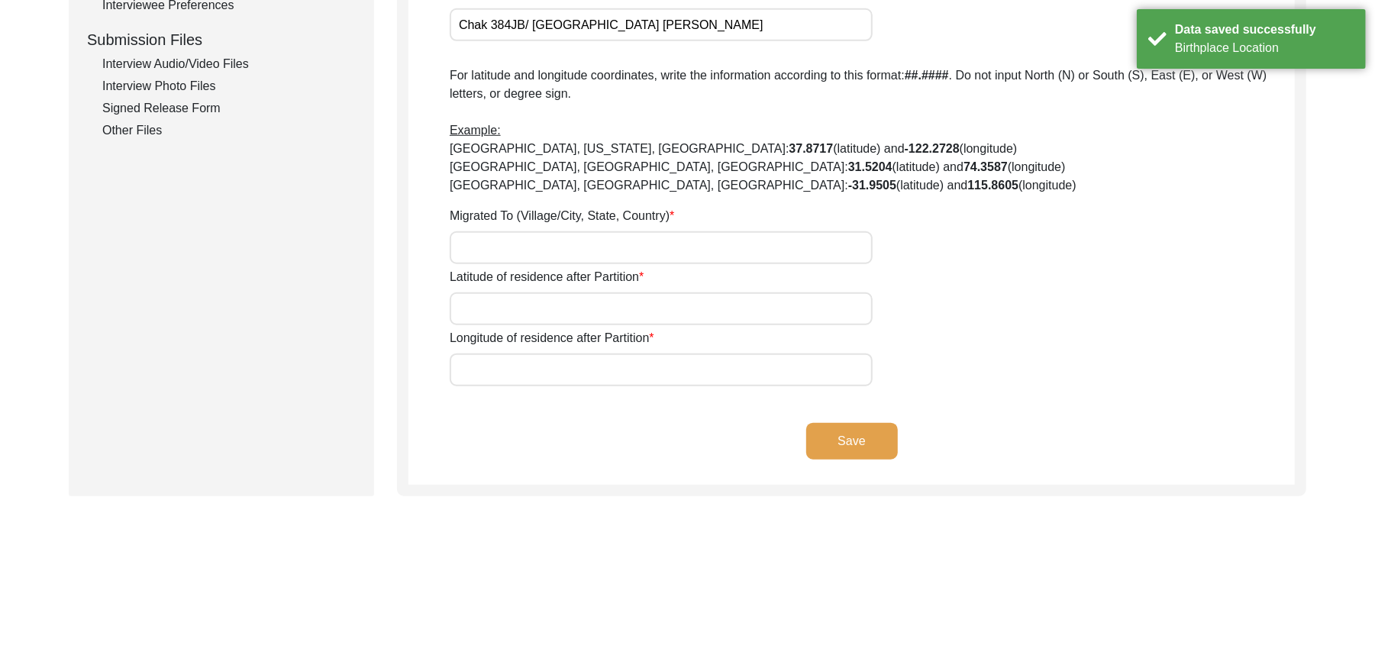
type input "N/A"
